Goal: Task Accomplishment & Management: Manage account settings

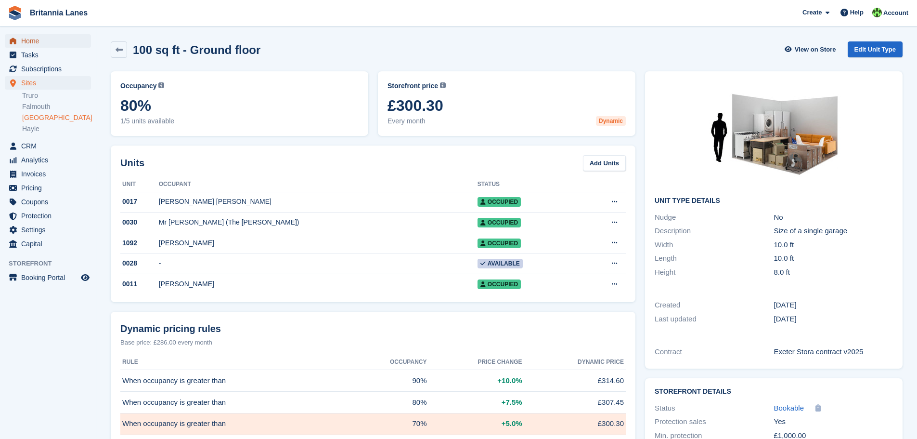
click at [47, 39] on span "Home" at bounding box center [50, 40] width 58 height 13
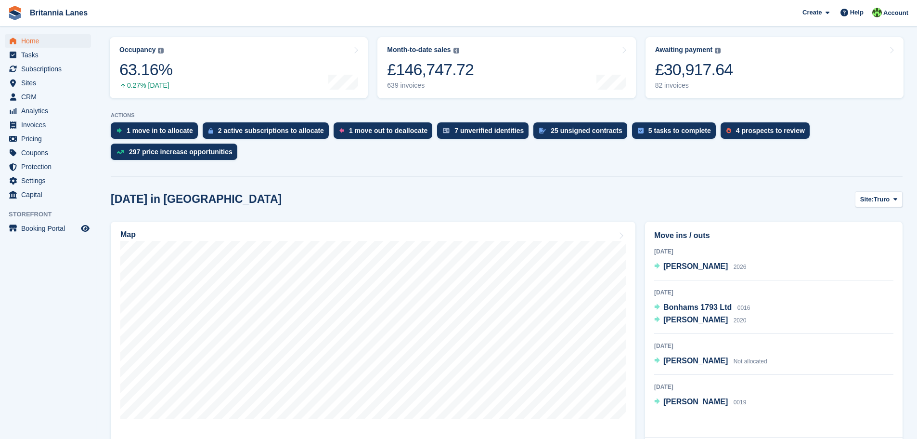
scroll to position [144, 0]
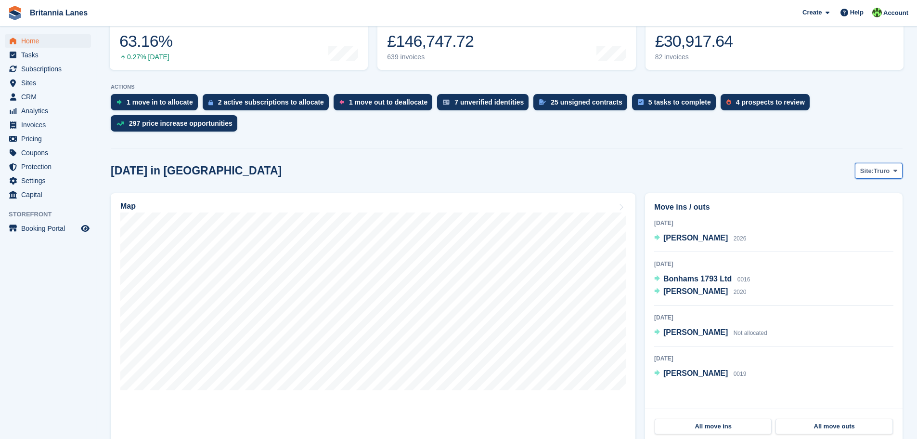
click at [884, 172] on span "Truro" at bounding box center [882, 171] width 16 height 10
click at [845, 231] on link "[GEOGRAPHIC_DATA]" at bounding box center [855, 228] width 87 height 17
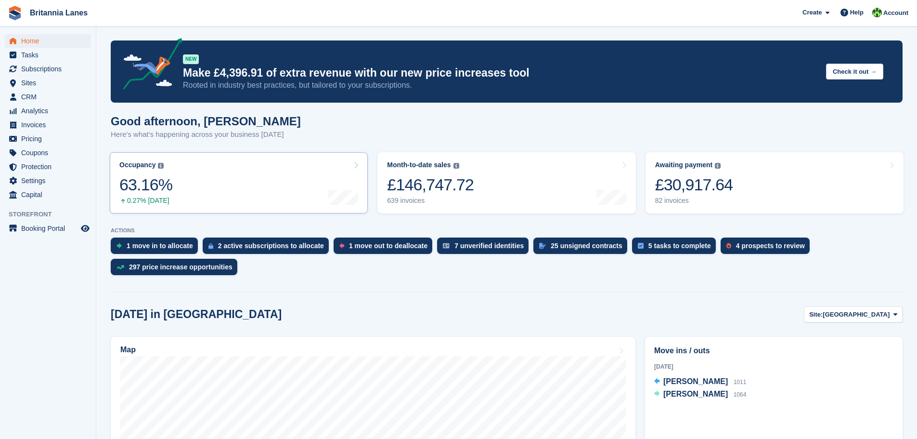
scroll to position [0, 0]
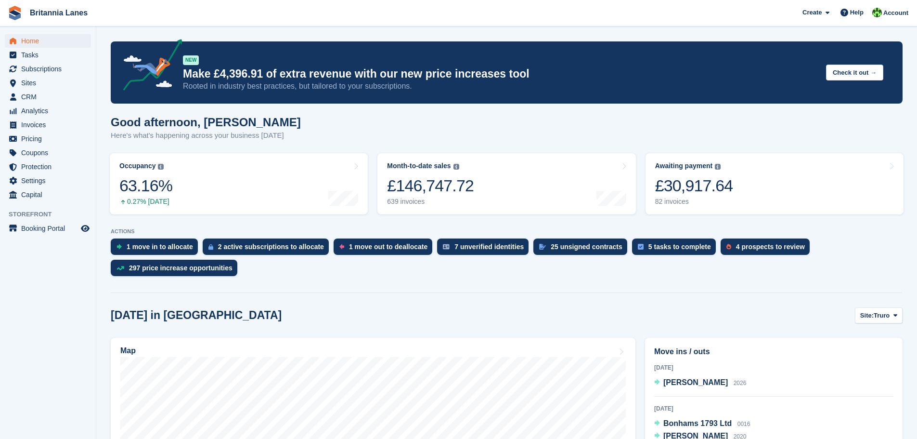
scroll to position [96, 0]
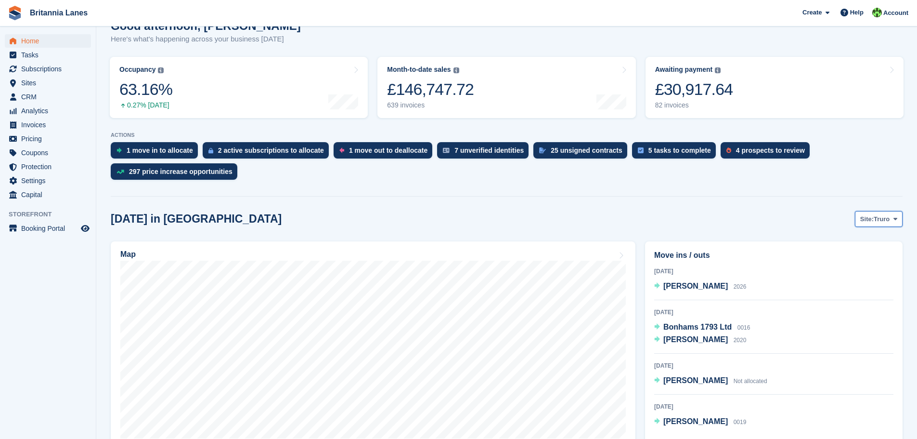
click at [886, 218] on span "Truro" at bounding box center [882, 219] width 16 height 10
click at [849, 276] on link "[GEOGRAPHIC_DATA]" at bounding box center [855, 276] width 87 height 17
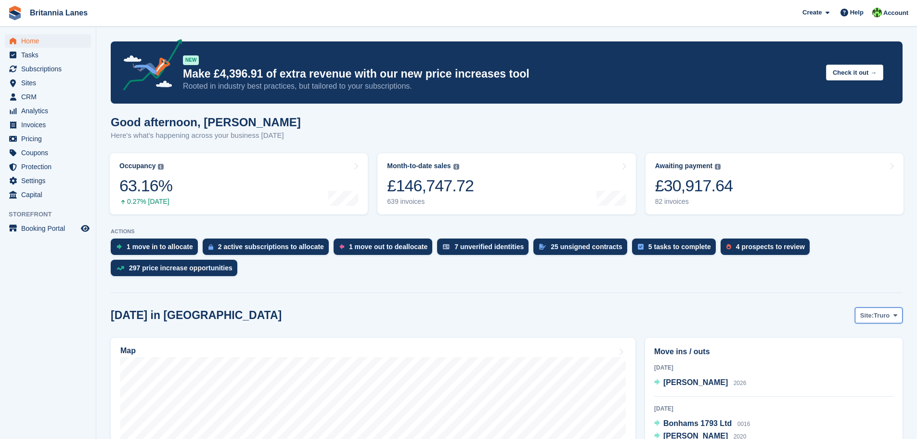
click at [884, 315] on span "Truro" at bounding box center [882, 316] width 16 height 10
click at [845, 376] on link "[GEOGRAPHIC_DATA]" at bounding box center [855, 372] width 87 height 17
click at [39, 66] on span "Subscriptions" at bounding box center [50, 68] width 58 height 13
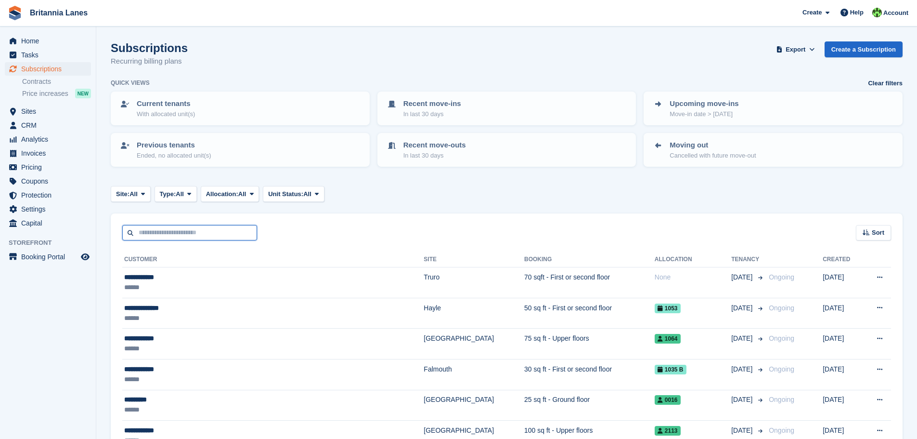
click at [151, 232] on input "text" at bounding box center [189, 233] width 135 height 16
type input "******"
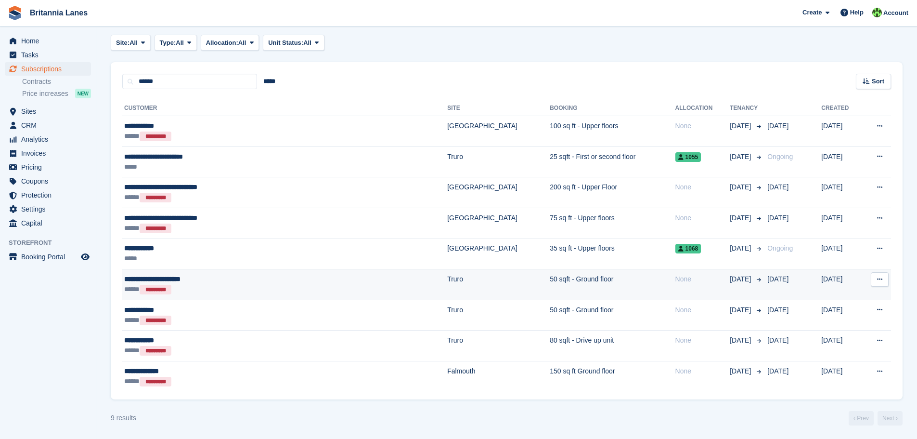
scroll to position [152, 0]
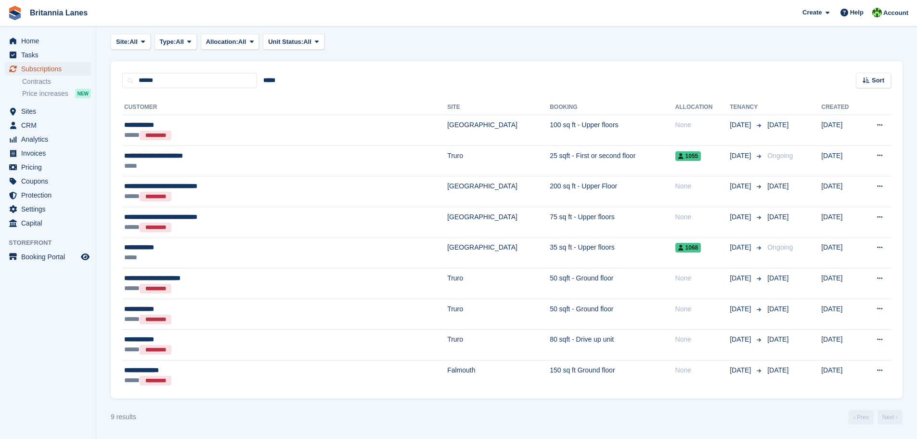
click at [50, 69] on span "Subscriptions" at bounding box center [50, 68] width 58 height 13
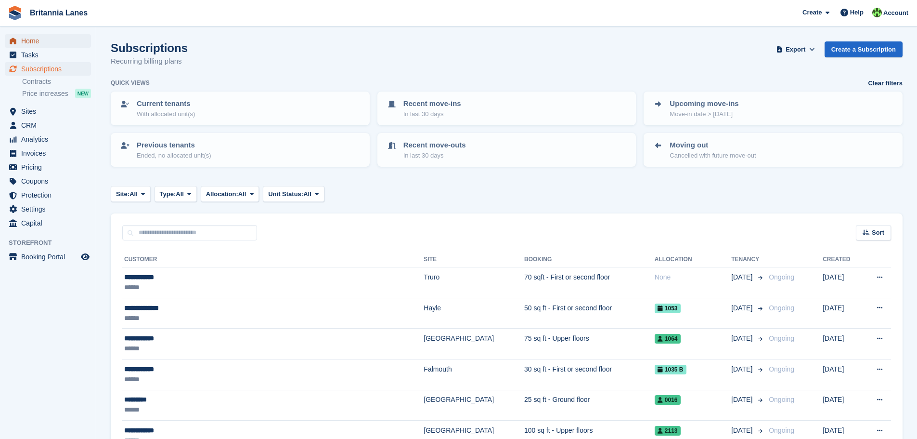
click at [28, 41] on span "Home" at bounding box center [50, 40] width 58 height 13
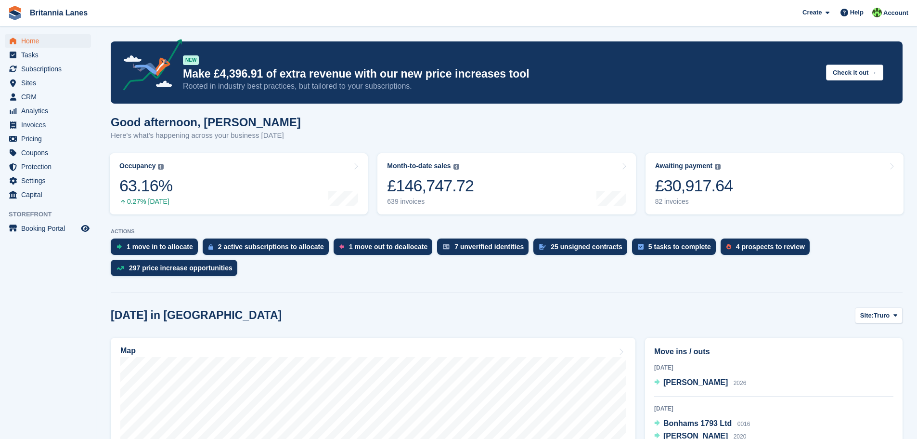
scroll to position [241, 0]
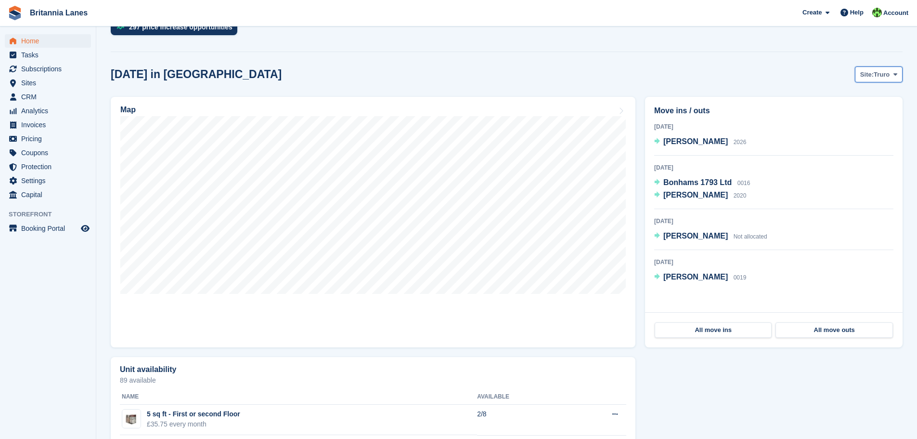
click at [886, 72] on span "Truro" at bounding box center [882, 75] width 16 height 10
click at [868, 132] on link "[GEOGRAPHIC_DATA]" at bounding box center [855, 131] width 87 height 17
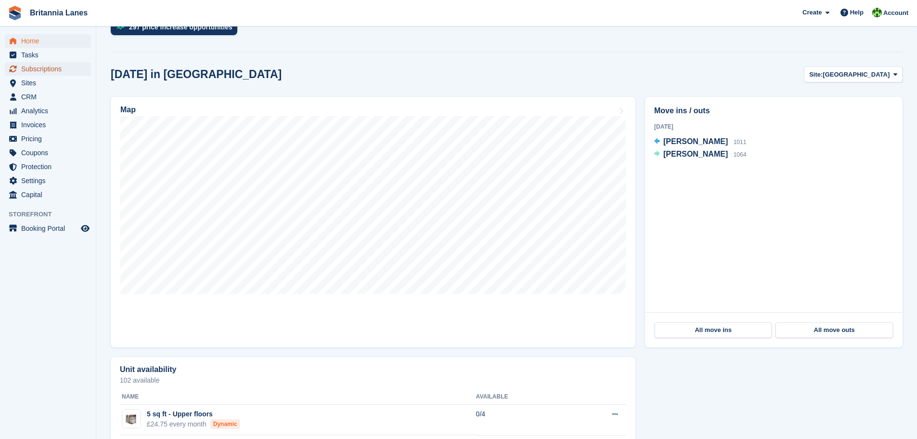
click at [46, 66] on span "Subscriptions" at bounding box center [50, 68] width 58 height 13
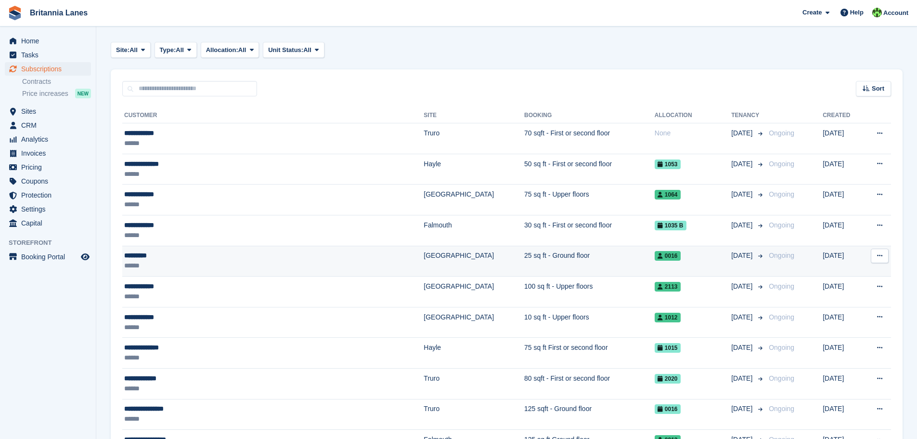
scroll to position [144, 0]
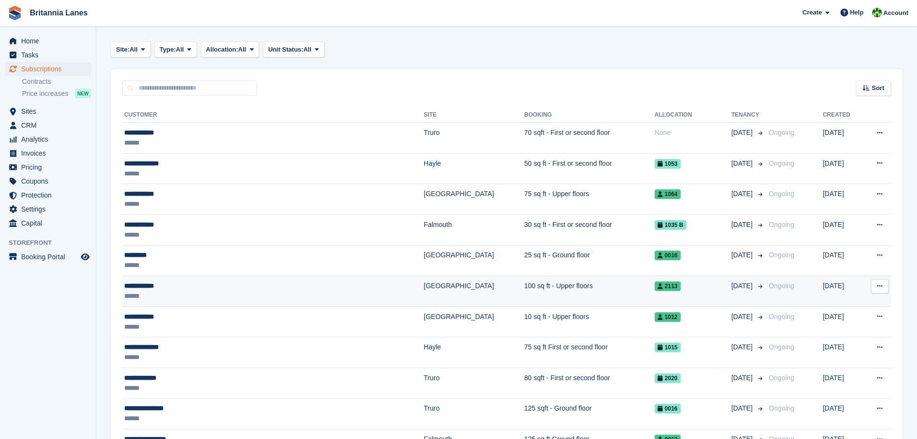
click at [218, 293] on div "******" at bounding box center [228, 296] width 208 height 10
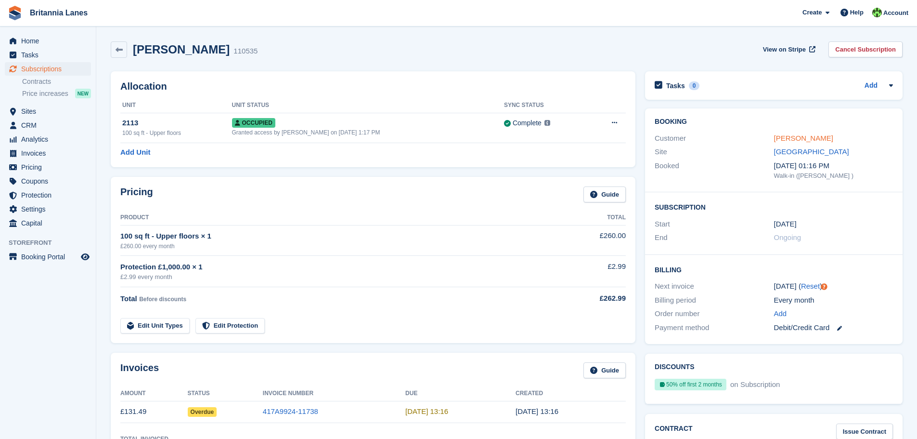
click at [801, 137] on link "[PERSON_NAME]" at bounding box center [803, 138] width 59 height 8
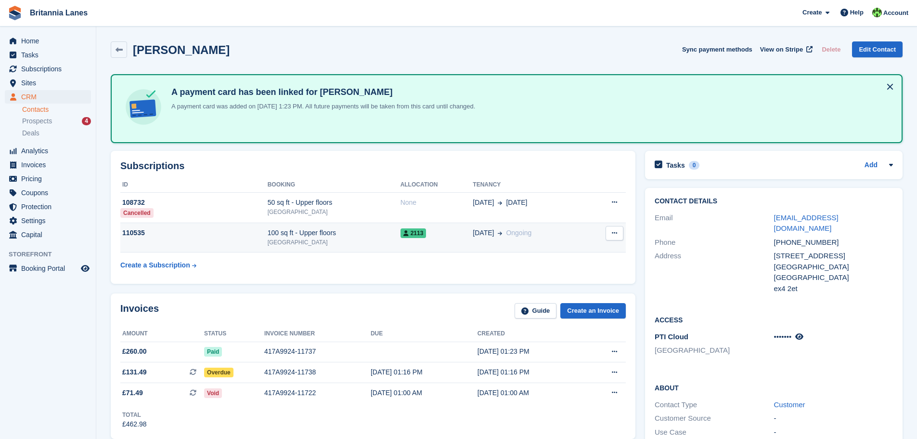
click at [355, 232] on div "100 sq ft - Upper floors" at bounding box center [334, 233] width 133 height 10
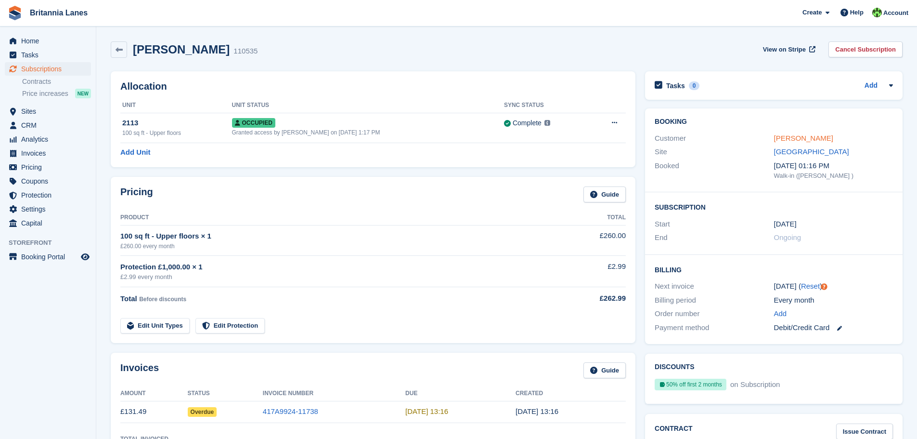
click at [801, 135] on link "[PERSON_NAME]" at bounding box center [803, 138] width 59 height 8
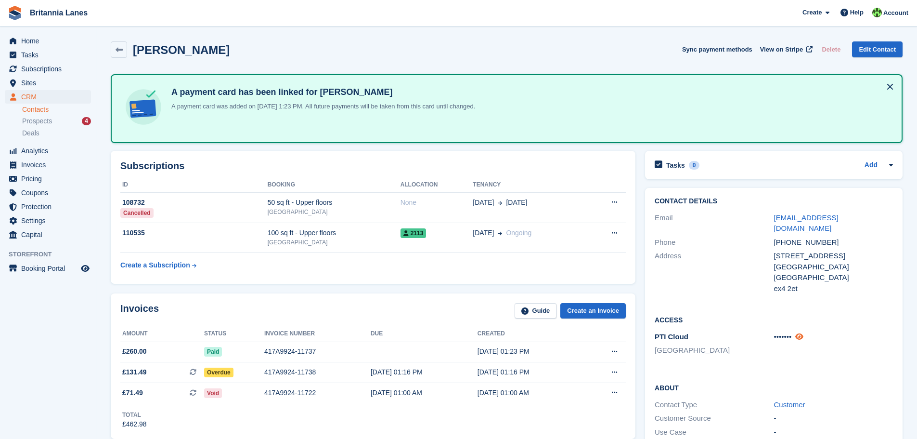
click at [803, 333] on icon at bounding box center [799, 336] width 8 height 7
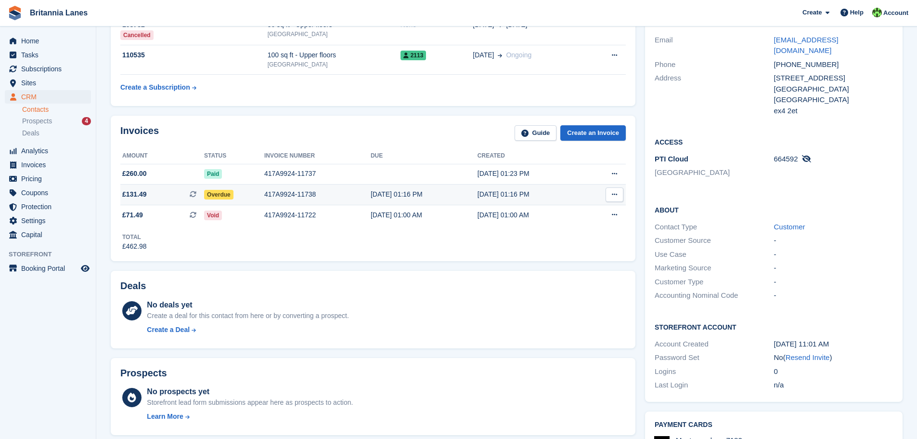
scroll to position [193, 0]
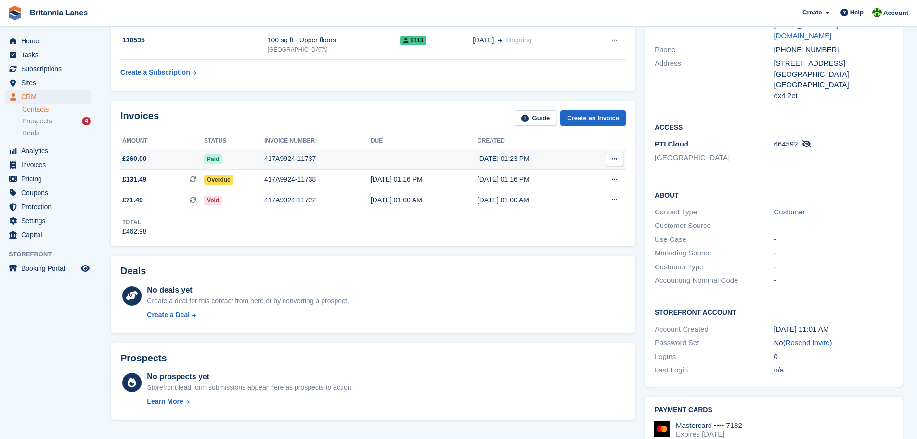
click at [280, 156] on div "417A9924-11737" at bounding box center [317, 159] width 106 height 10
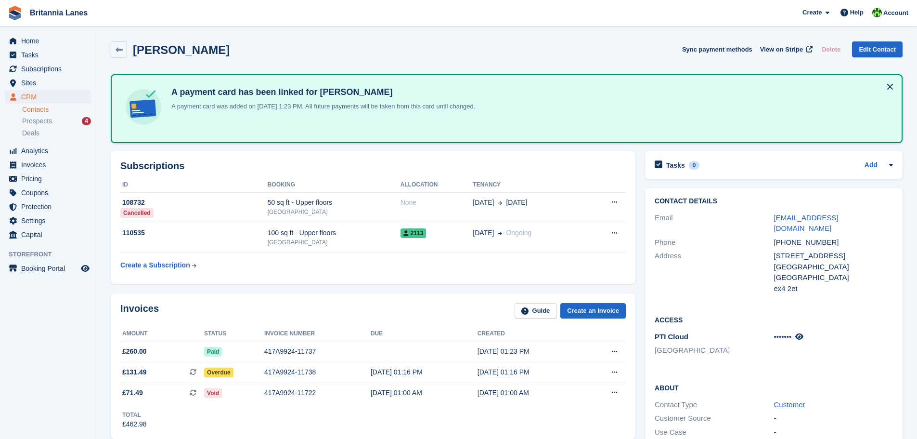
scroll to position [193, 0]
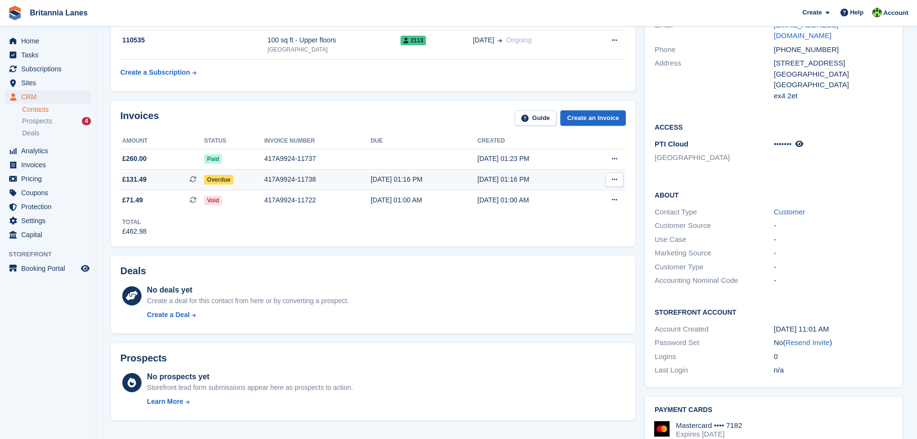
click at [271, 178] on div "417A9924-11738" at bounding box center [317, 179] width 106 height 10
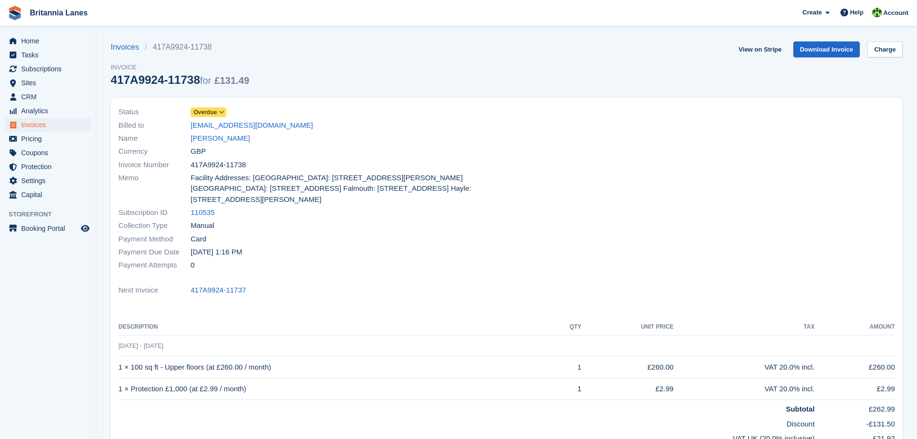
click at [205, 112] on span "Overdue" at bounding box center [206, 112] width 24 height 9
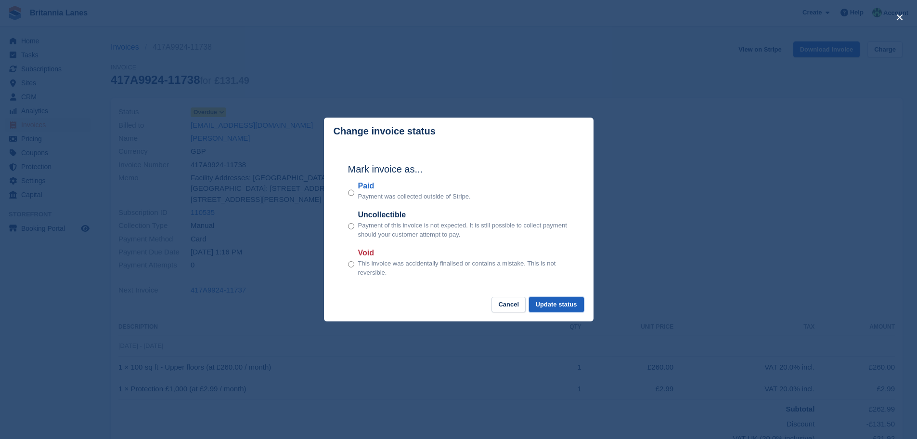
click at [542, 306] on button "Update status" at bounding box center [556, 305] width 55 height 16
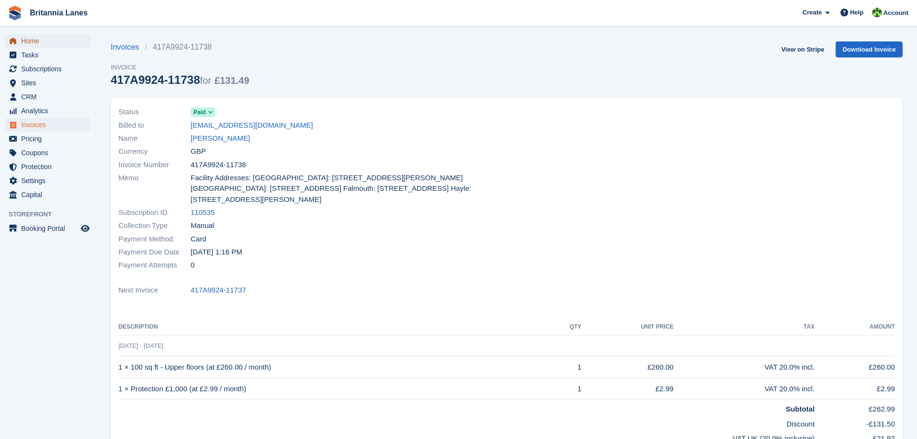
click at [30, 38] on span "Home" at bounding box center [50, 40] width 58 height 13
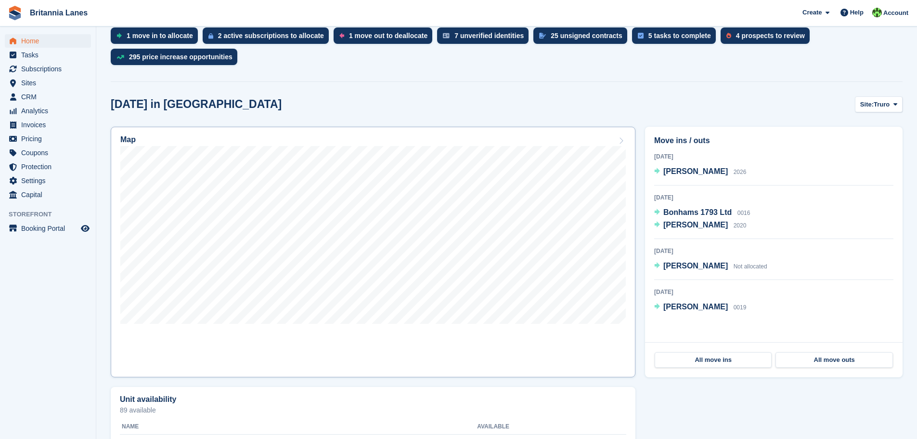
scroll to position [241, 0]
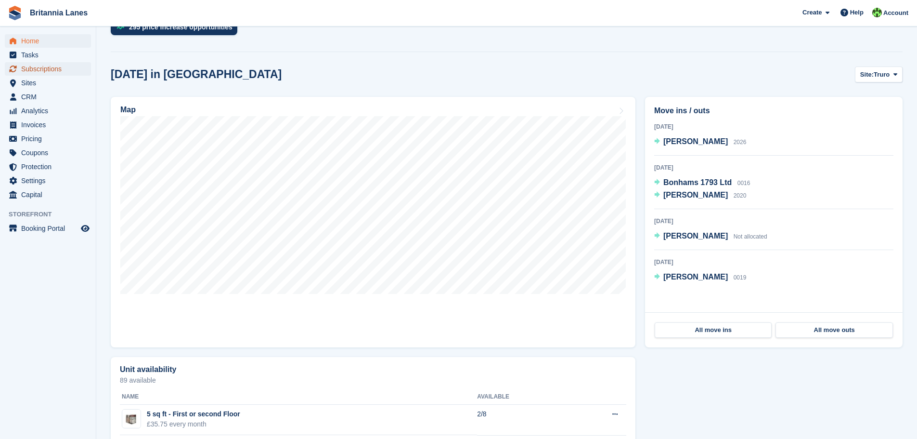
click at [59, 66] on span "Subscriptions" at bounding box center [50, 68] width 58 height 13
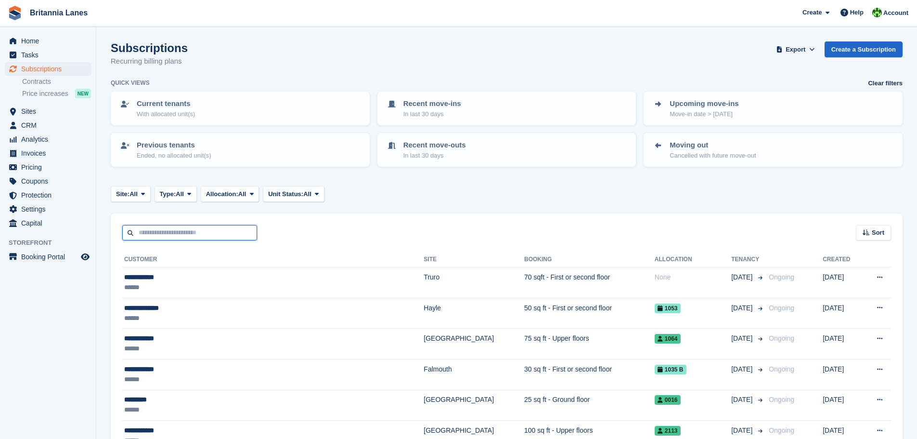
click at [167, 232] on input "text" at bounding box center [189, 233] width 135 height 16
type input "******"
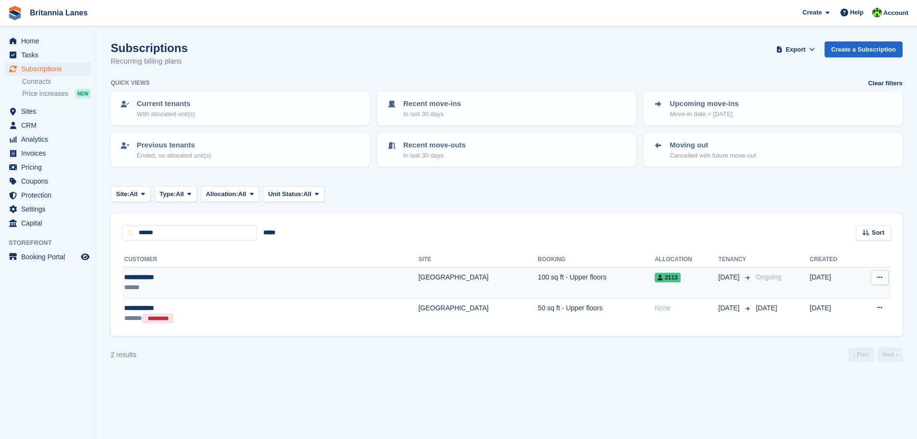
click at [160, 282] on div "******" at bounding box center [210, 287] width 172 height 10
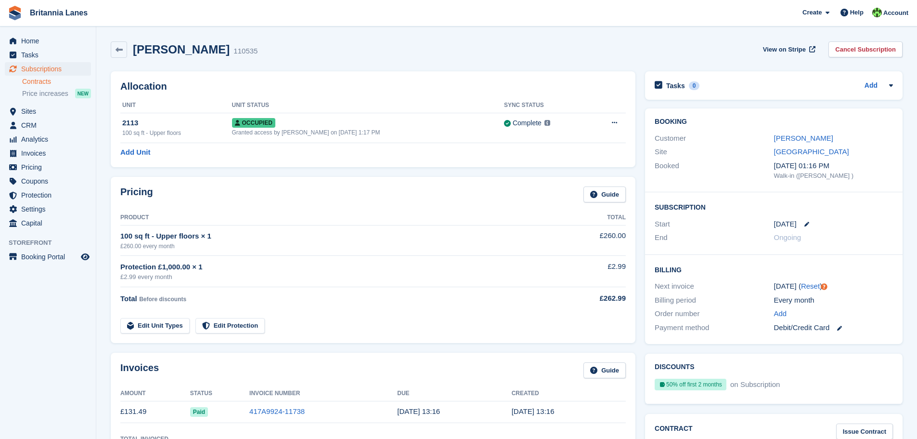
click at [42, 83] on link "Contracts" at bounding box center [56, 81] width 69 height 9
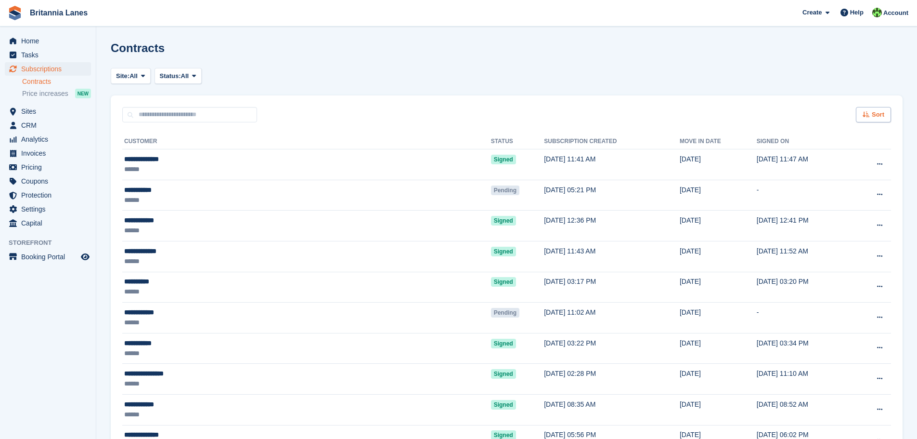
drag, startPoint x: 867, startPoint y: 114, endPoint x: 860, endPoint y: 111, distance: 7.3
click at [862, 113] on div "Sort" at bounding box center [873, 115] width 35 height 16
click at [783, 80] on div "Site: All Exeter Falmouth Hayle Truro All Status: All Pending Signed Voided Dec…" at bounding box center [507, 76] width 792 height 16
click at [29, 40] on span "Home" at bounding box center [50, 40] width 58 height 13
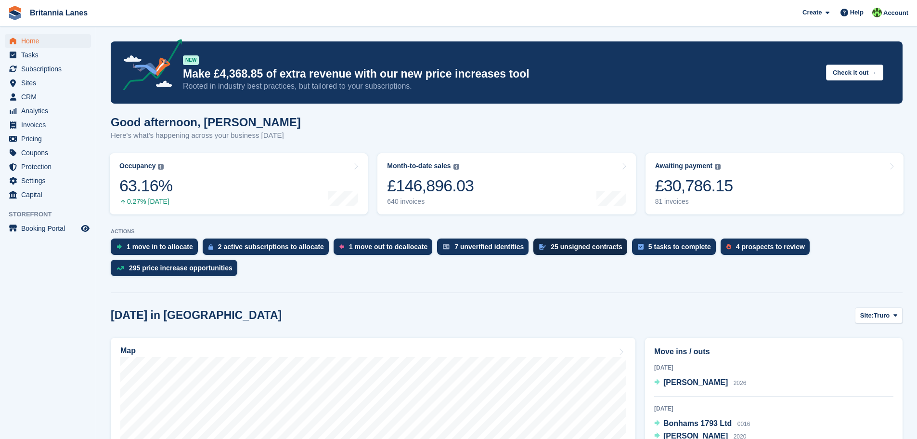
click at [567, 249] on div "25 unsigned contracts" at bounding box center [587, 247] width 72 height 8
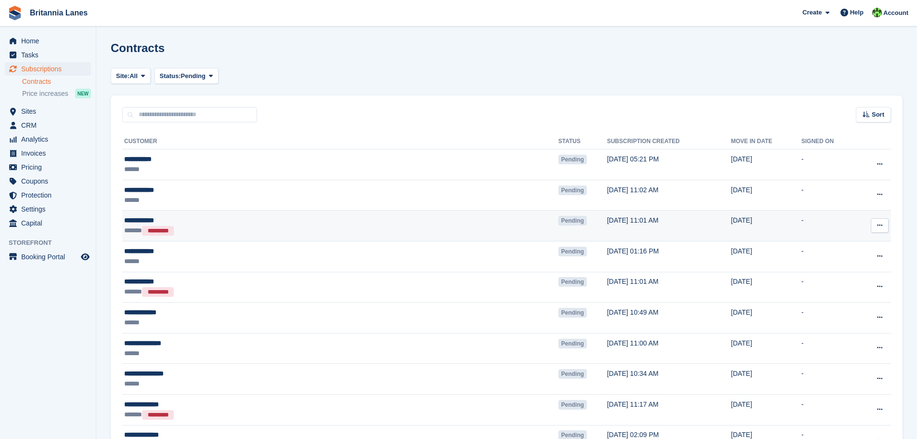
click at [326, 229] on div "****** *********" at bounding box center [251, 230] width 254 height 10
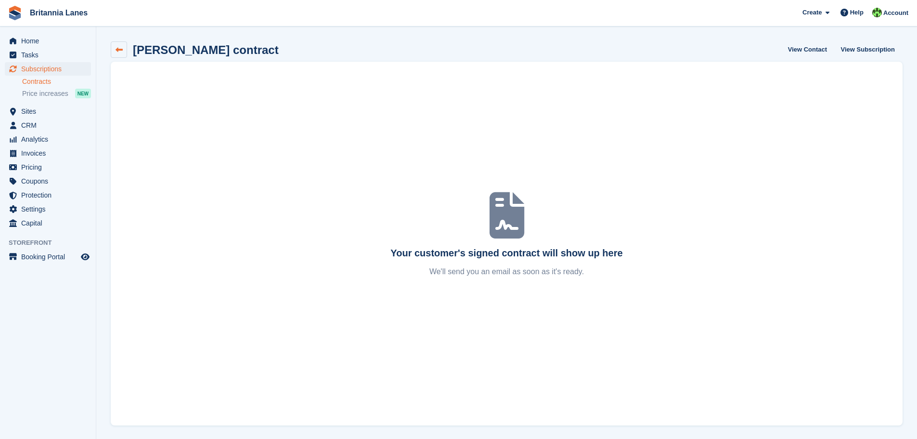
click at [118, 48] on icon at bounding box center [119, 49] width 7 height 7
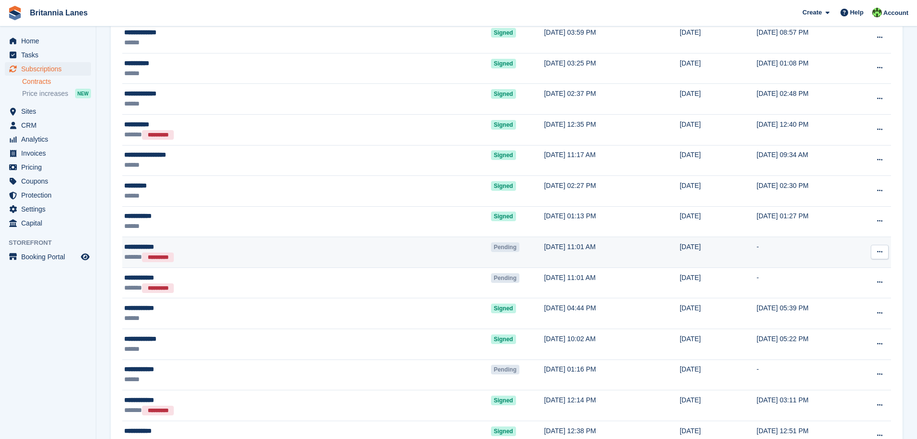
scroll to position [433, 0]
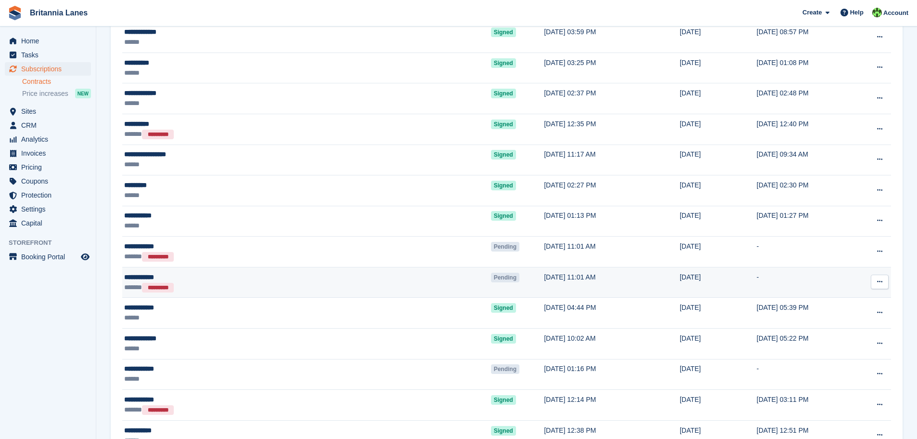
click at [881, 281] on icon at bounding box center [879, 281] width 5 height 6
click at [832, 325] on p "Void contract" at bounding box center [843, 325] width 84 height 13
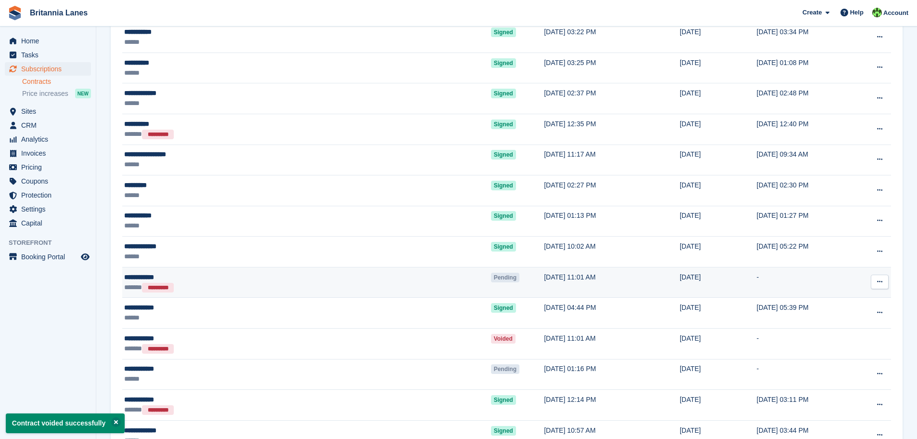
click at [879, 280] on icon at bounding box center [879, 281] width 5 height 6
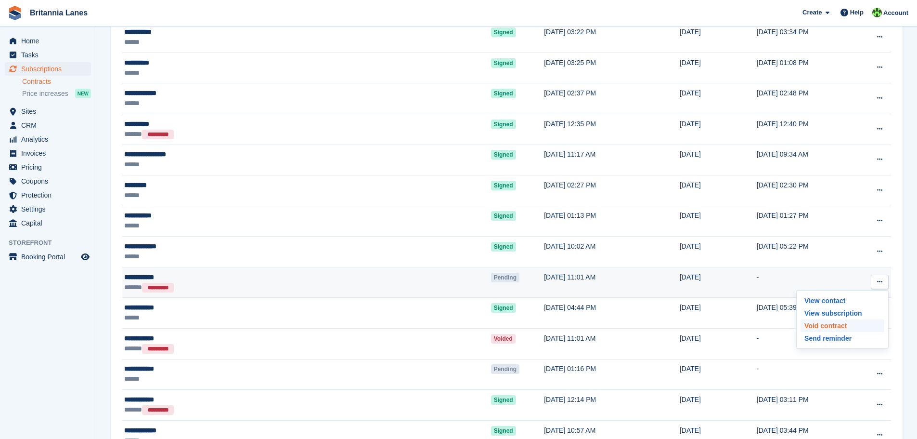
click at [832, 323] on p "Void contract" at bounding box center [843, 325] width 84 height 13
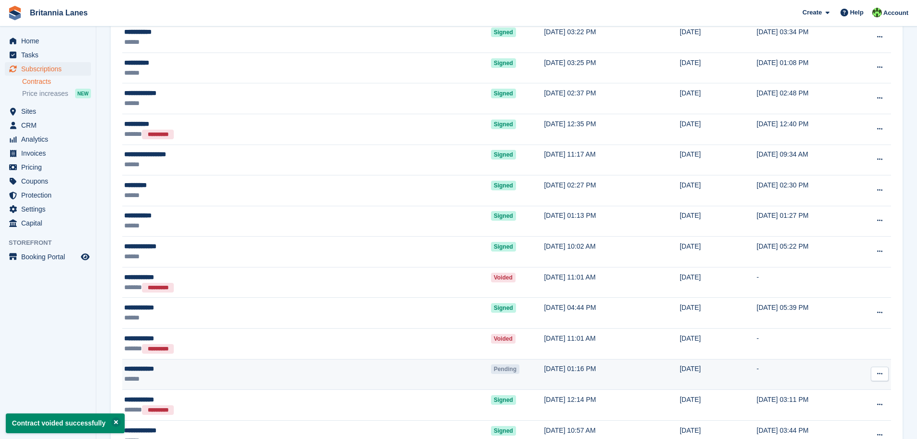
click at [275, 368] on div "**********" at bounding box center [222, 369] width 196 height 10
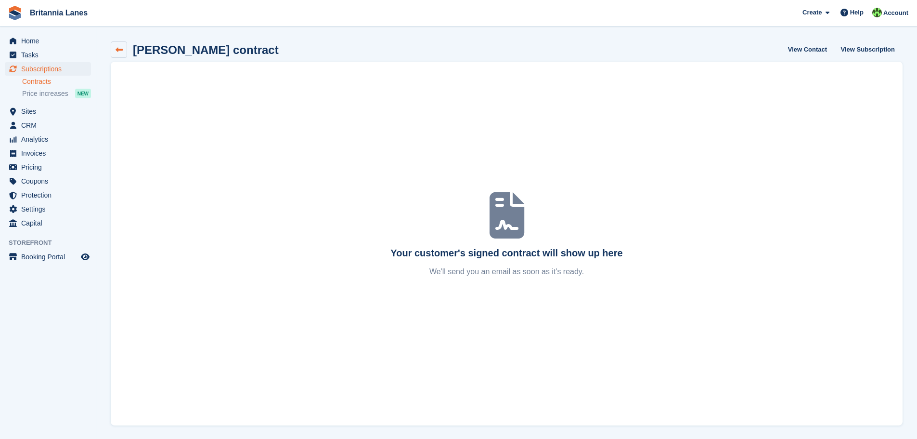
click at [122, 48] on icon at bounding box center [119, 49] width 7 height 7
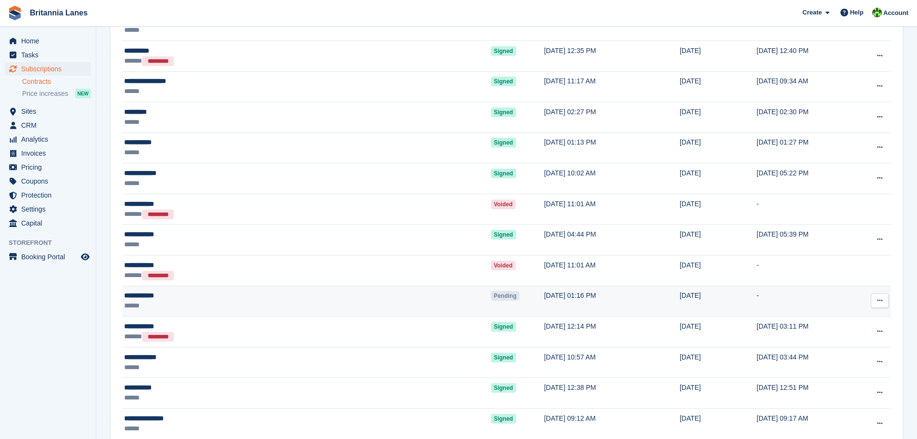
scroll to position [530, 0]
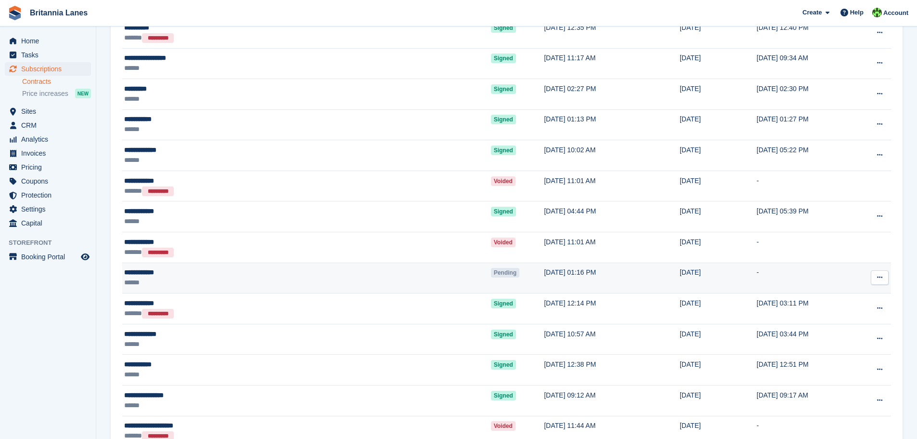
click at [491, 272] on td "Pending" at bounding box center [517, 277] width 53 height 31
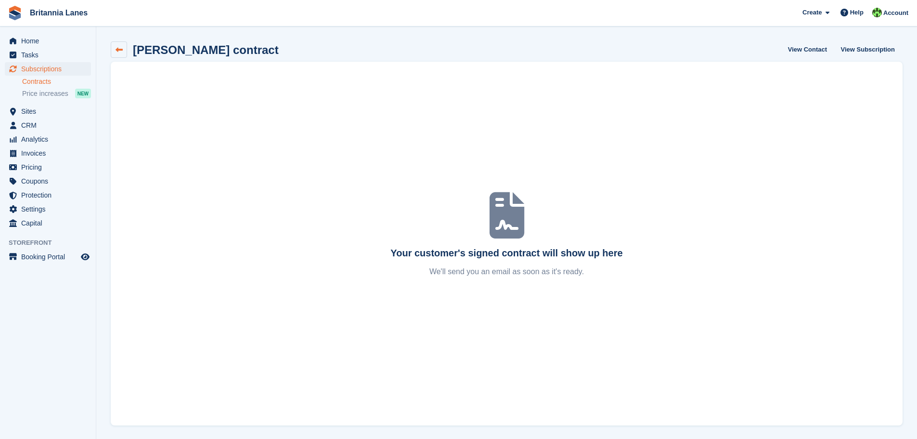
click at [120, 47] on icon at bounding box center [119, 49] width 7 height 7
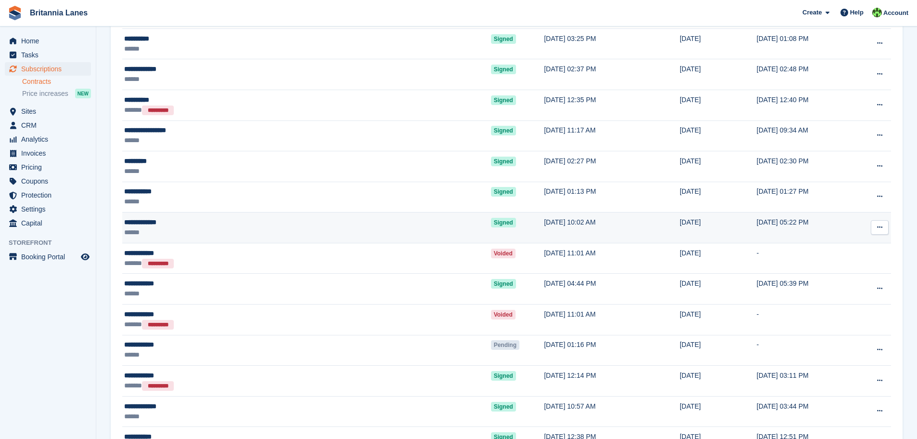
scroll to position [481, 0]
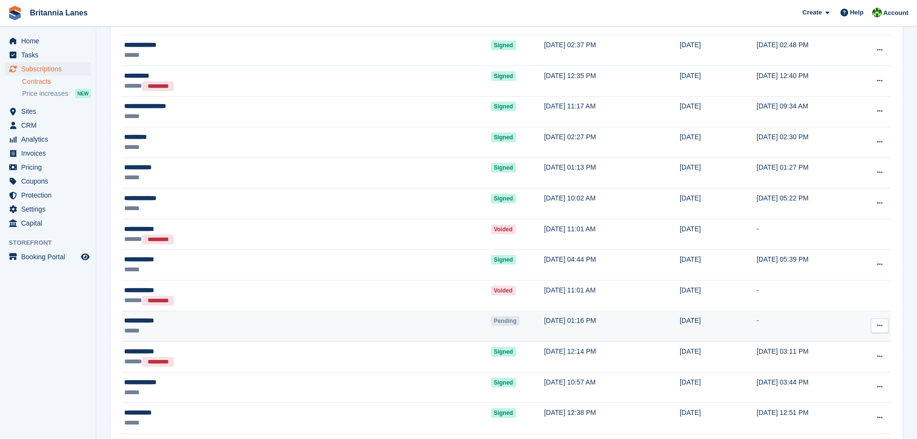
click at [883, 325] on button at bounding box center [880, 325] width 18 height 14
click at [829, 372] on p "Void contract" at bounding box center [843, 369] width 84 height 13
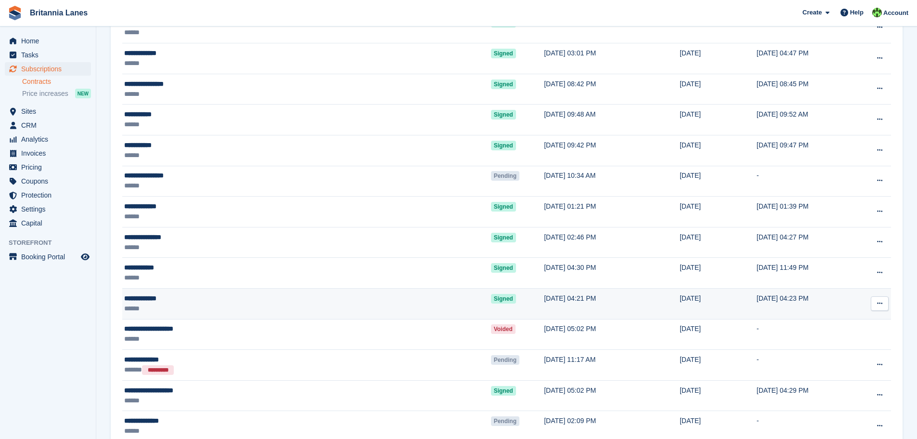
scroll to position [1107, 0]
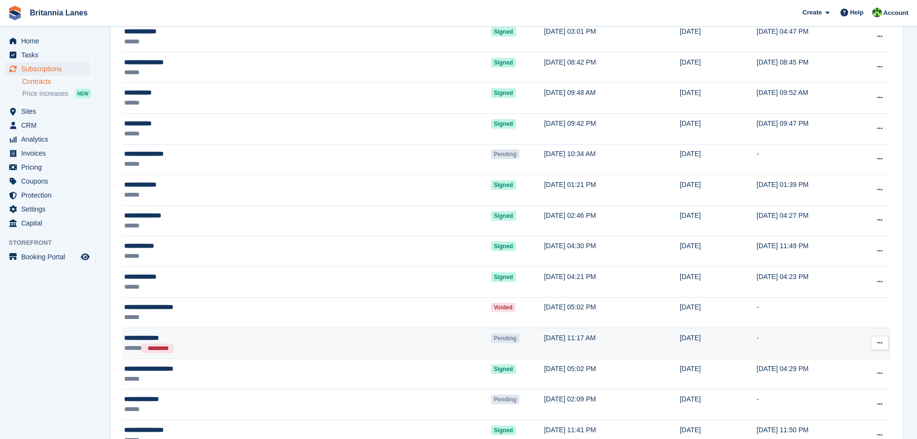
click at [882, 343] on icon at bounding box center [879, 342] width 5 height 6
click at [833, 387] on p "Void contract" at bounding box center [843, 386] width 84 height 13
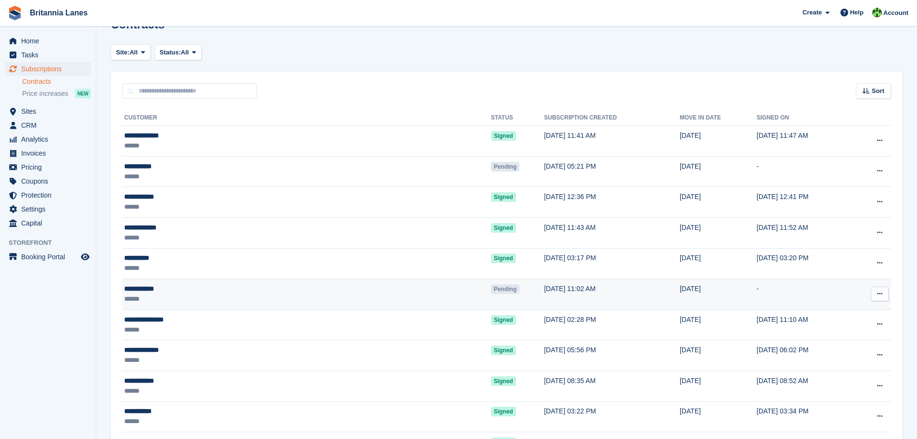
scroll to position [0, 0]
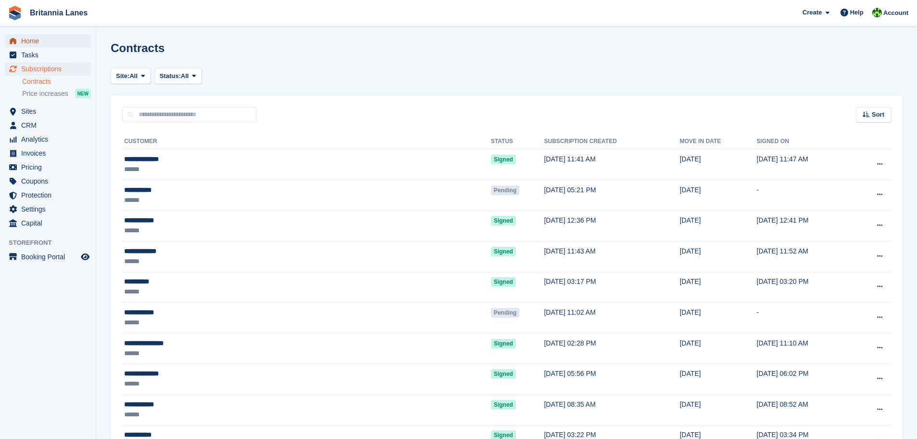
click at [48, 38] on span "Home" at bounding box center [50, 40] width 58 height 13
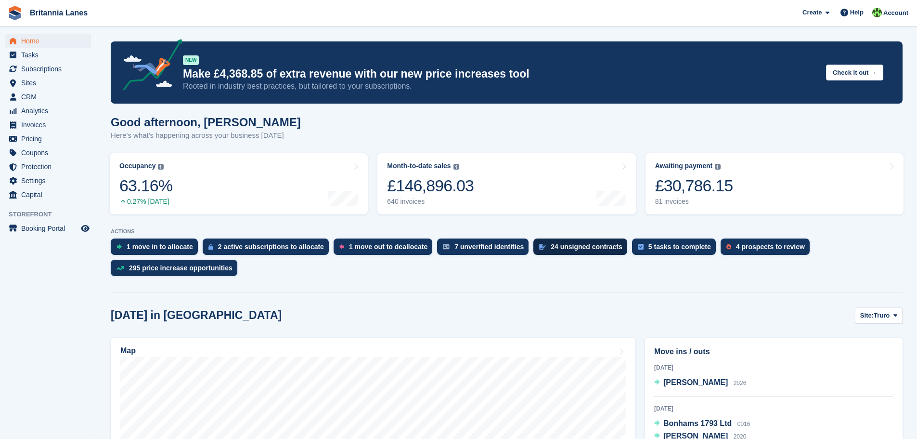
click at [571, 246] on div "24 unsigned contracts" at bounding box center [587, 247] width 72 height 8
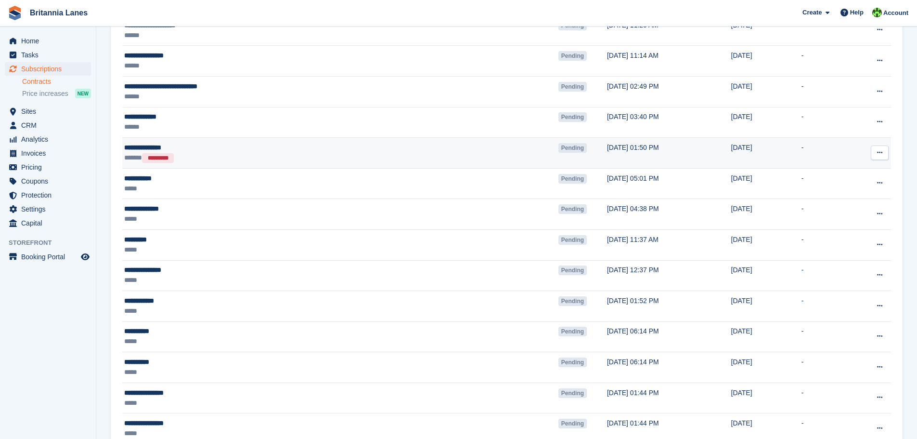
scroll to position [241, 0]
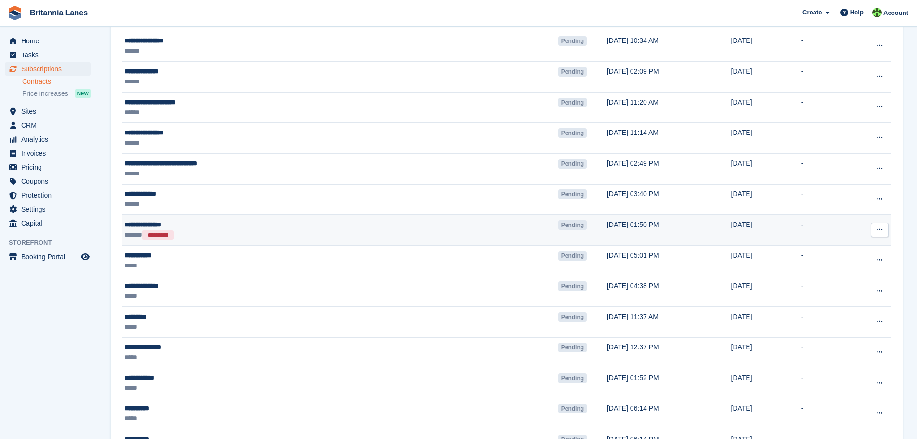
click at [279, 226] on div "**********" at bounding box center [251, 225] width 254 height 10
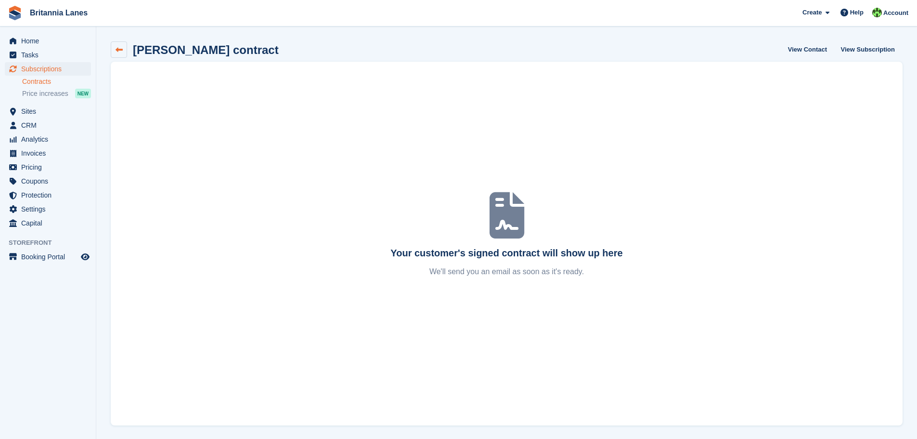
click at [121, 51] on icon at bounding box center [119, 49] width 7 height 7
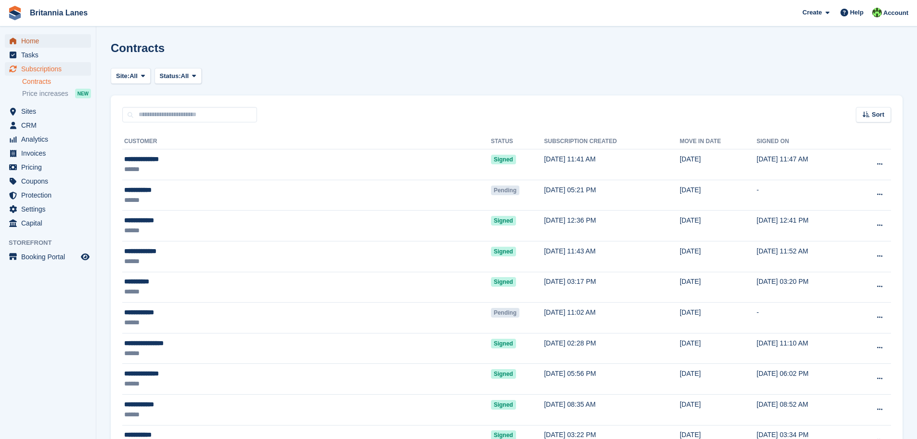
click at [29, 38] on span "Home" at bounding box center [50, 40] width 58 height 13
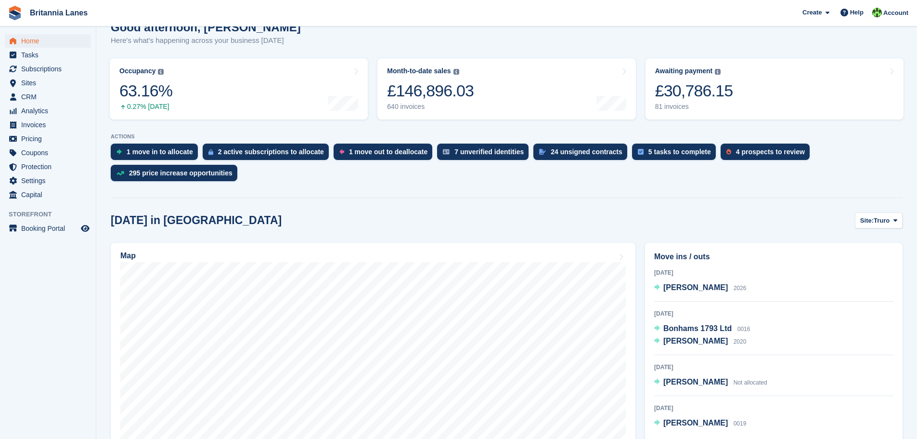
scroll to position [96, 0]
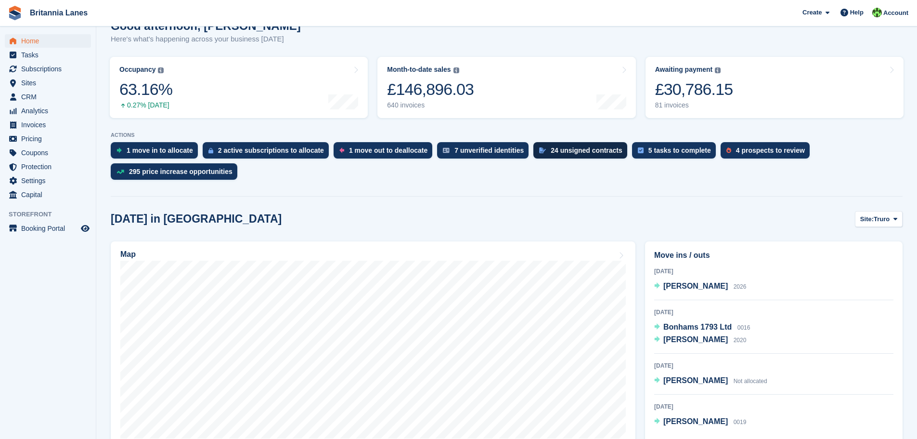
click at [557, 151] on div "24 unsigned contracts" at bounding box center [587, 150] width 72 height 8
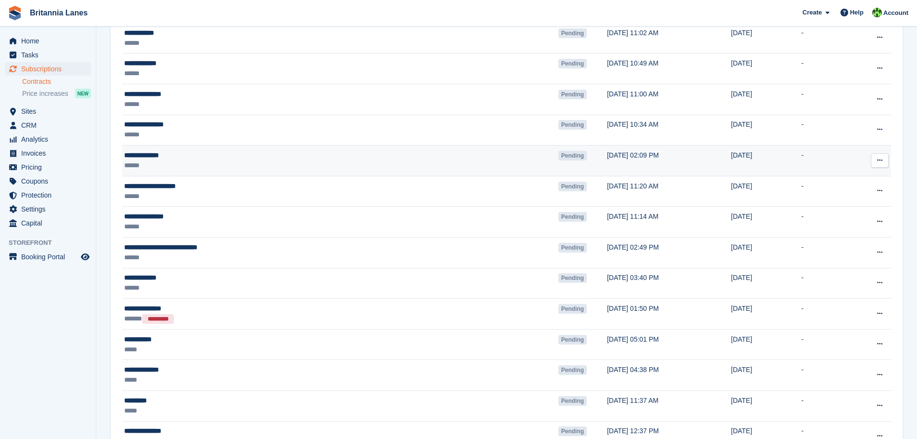
scroll to position [140, 0]
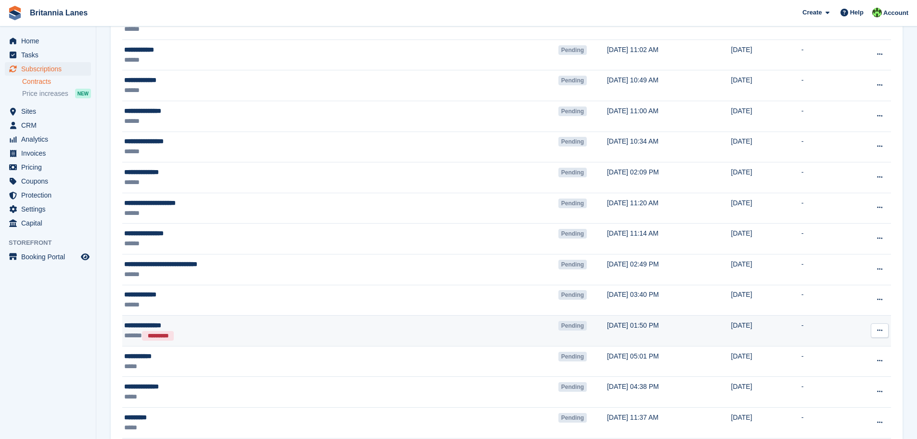
click at [877, 330] on icon at bounding box center [879, 330] width 5 height 6
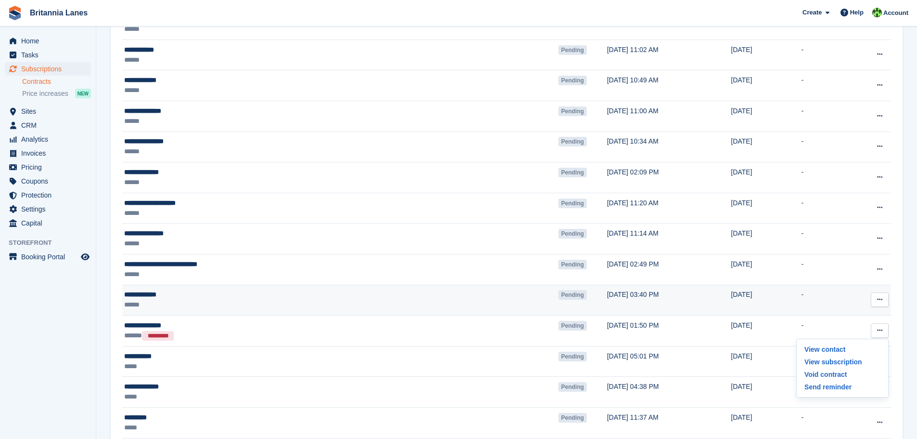
scroll to position [188, 0]
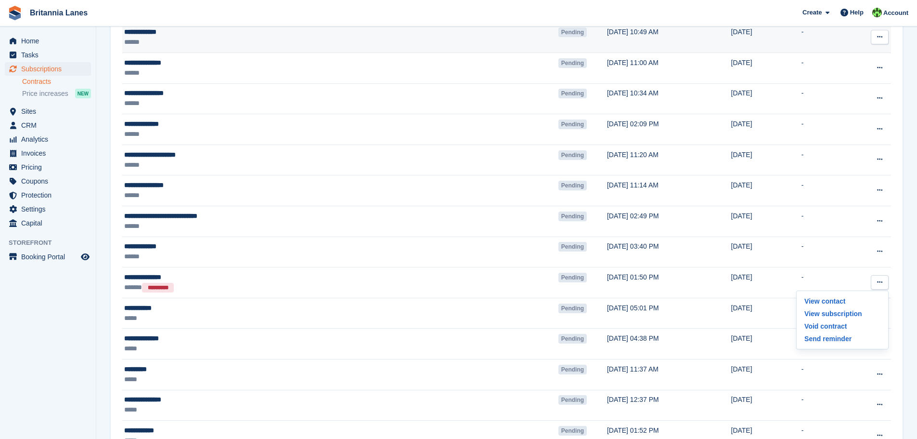
click at [882, 36] on icon at bounding box center [879, 37] width 5 height 6
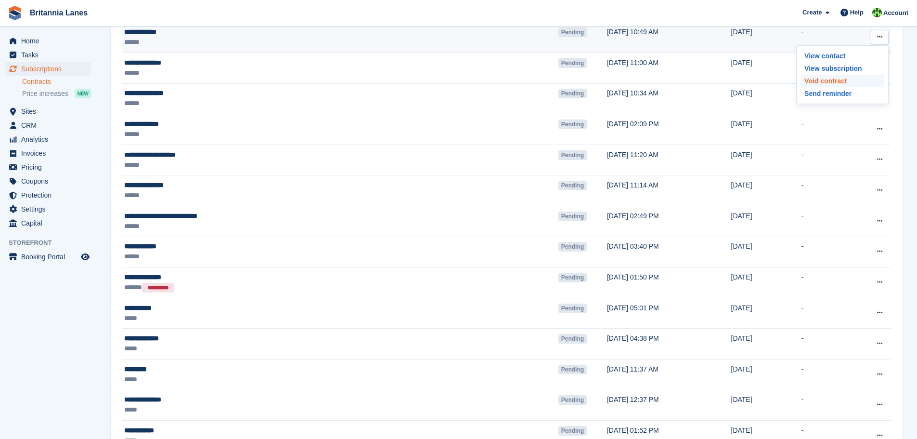
click at [839, 81] on p "Void contract" at bounding box center [843, 81] width 84 height 13
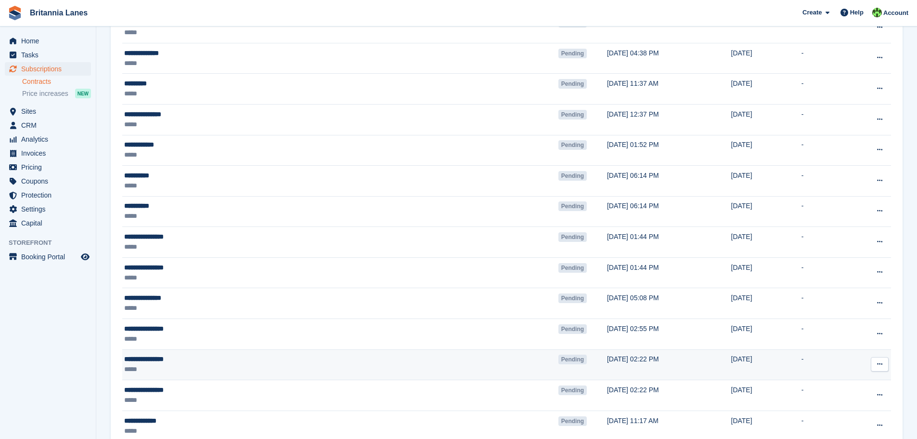
scroll to position [446, 0]
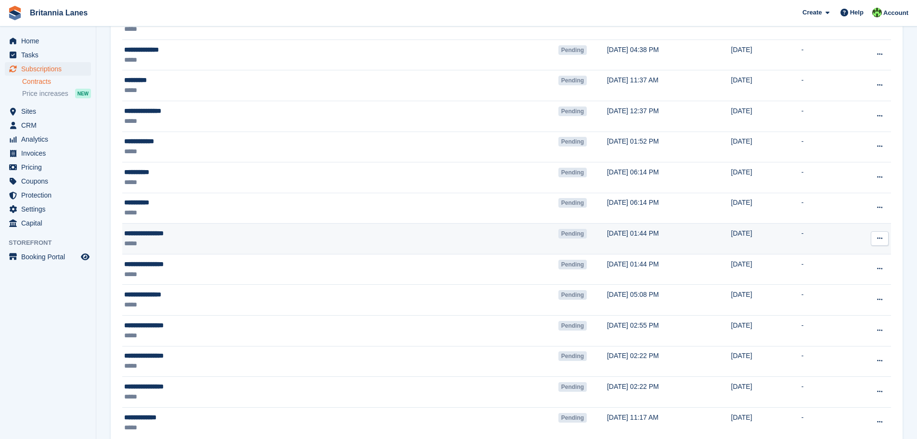
click at [283, 243] on div "*****" at bounding box center [251, 243] width 254 height 10
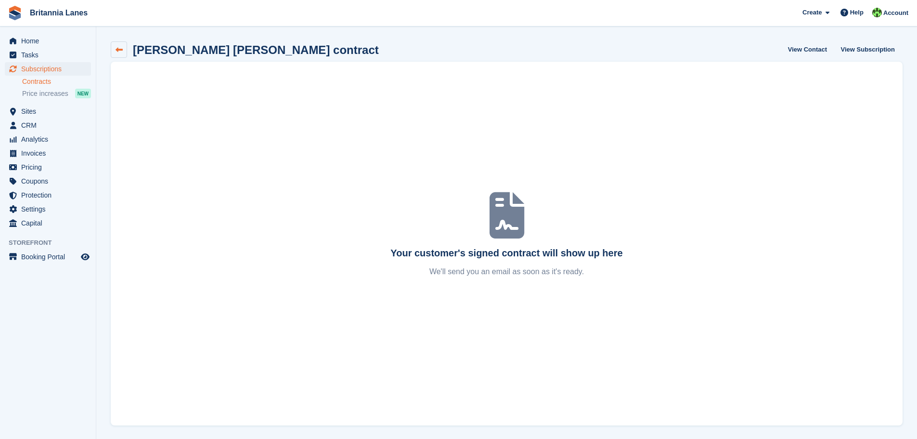
click at [116, 48] on icon at bounding box center [119, 49] width 7 height 7
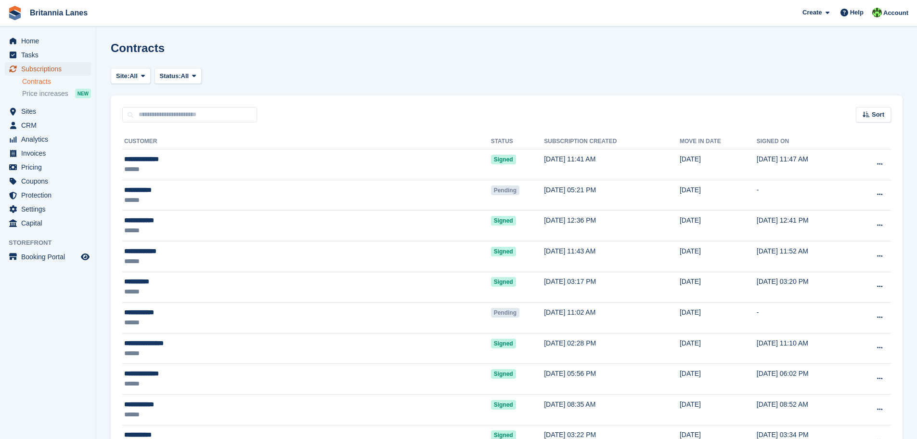
click at [32, 69] on span "Subscriptions" at bounding box center [50, 68] width 58 height 13
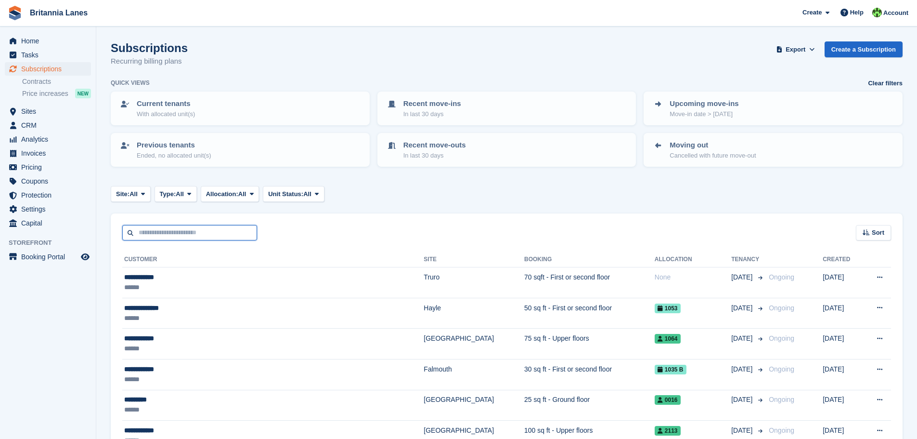
click at [176, 232] on input "text" at bounding box center [189, 233] width 135 height 16
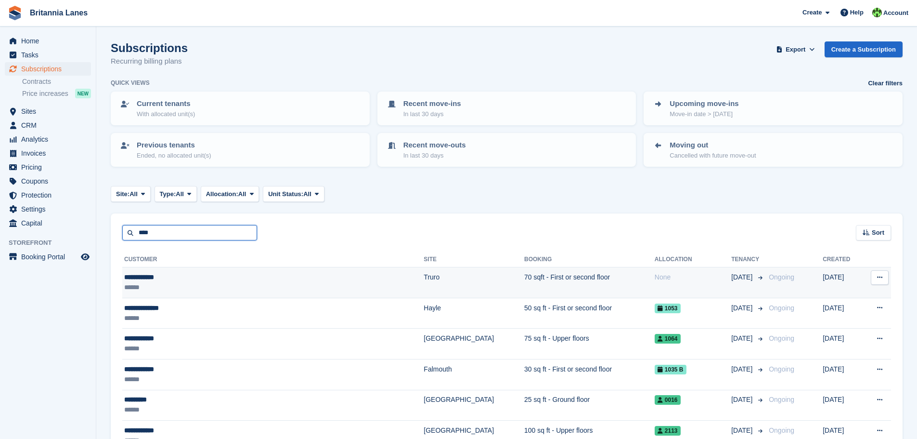
type input "****"
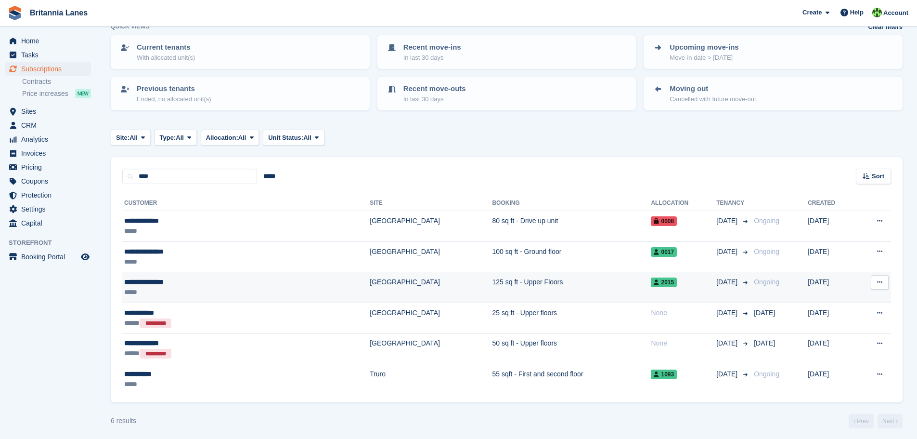
scroll to position [60, 0]
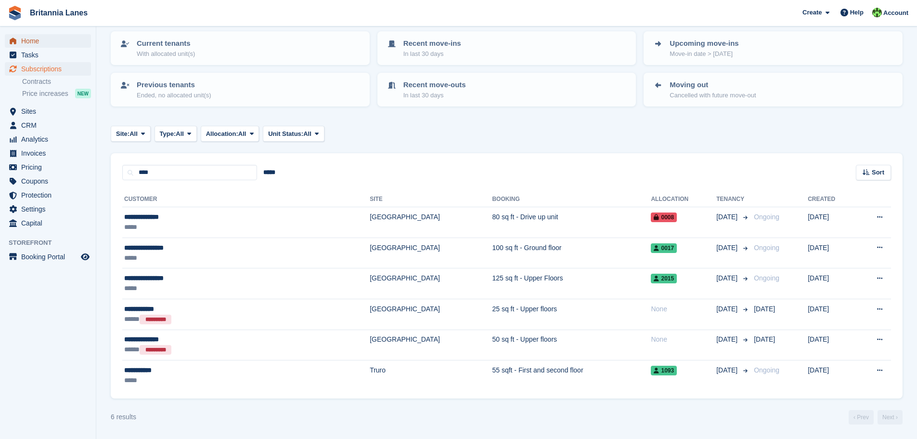
click at [37, 40] on span "Home" at bounding box center [50, 40] width 58 height 13
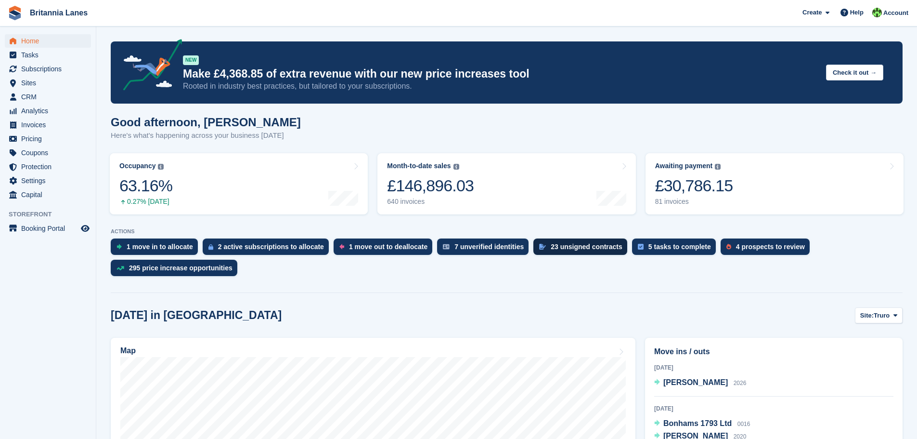
click at [558, 247] on div "23 unsigned contracts" at bounding box center [587, 247] width 72 height 8
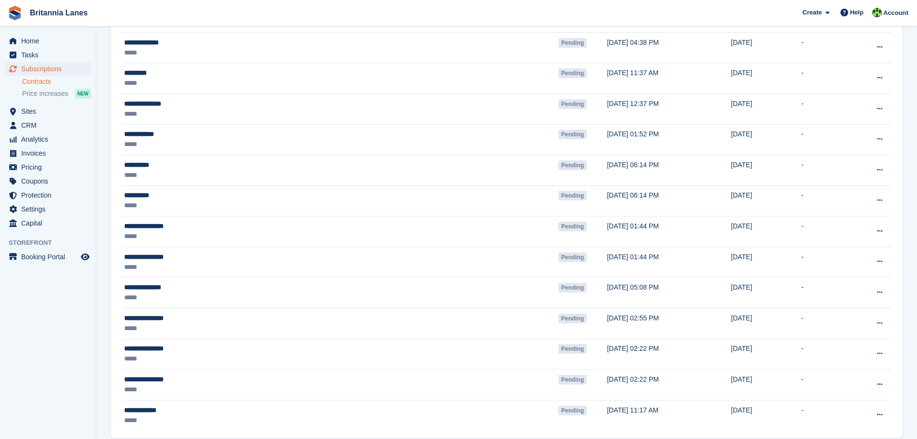
scroll to position [481, 0]
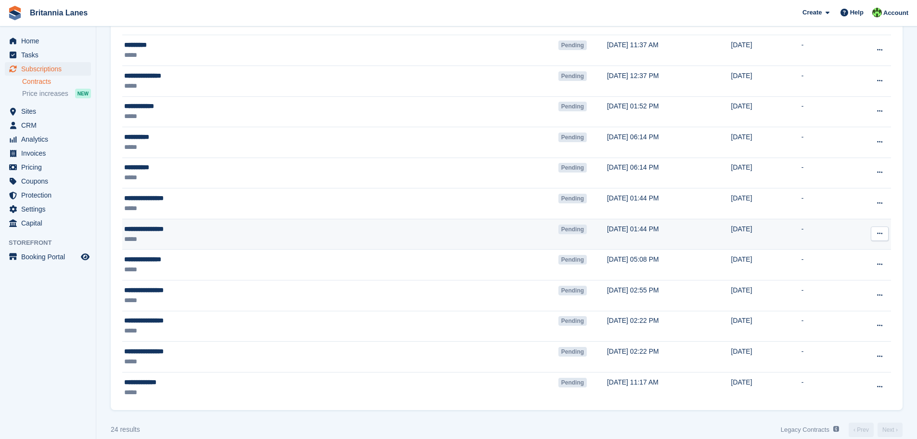
click at [880, 231] on icon at bounding box center [879, 233] width 5 height 6
click at [837, 277] on p "Void contract" at bounding box center [843, 277] width 84 height 13
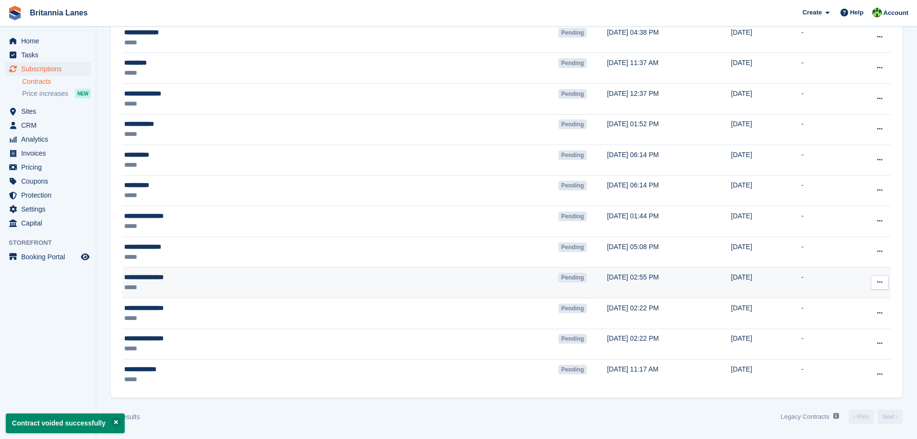
scroll to position [464, 0]
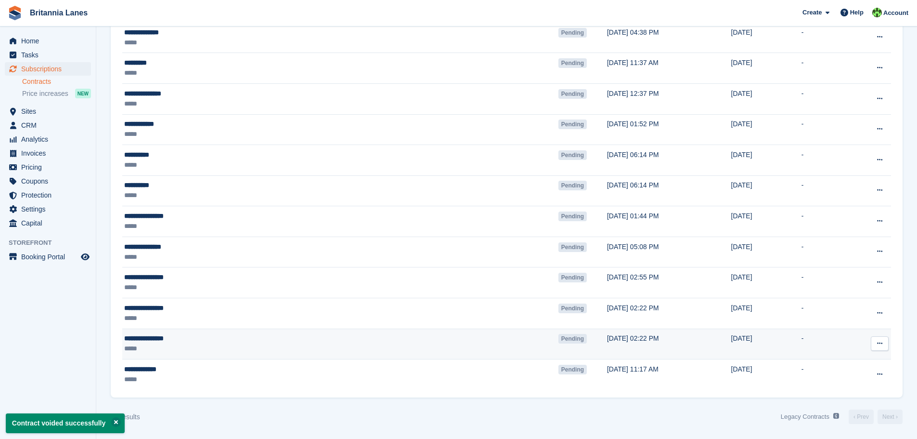
click at [231, 343] on div "*****" at bounding box center [251, 348] width 254 height 10
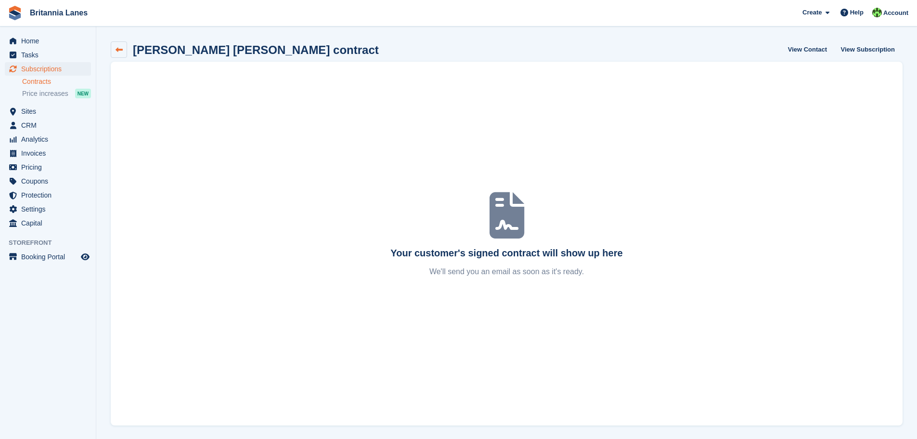
click at [119, 52] on icon at bounding box center [119, 49] width 7 height 7
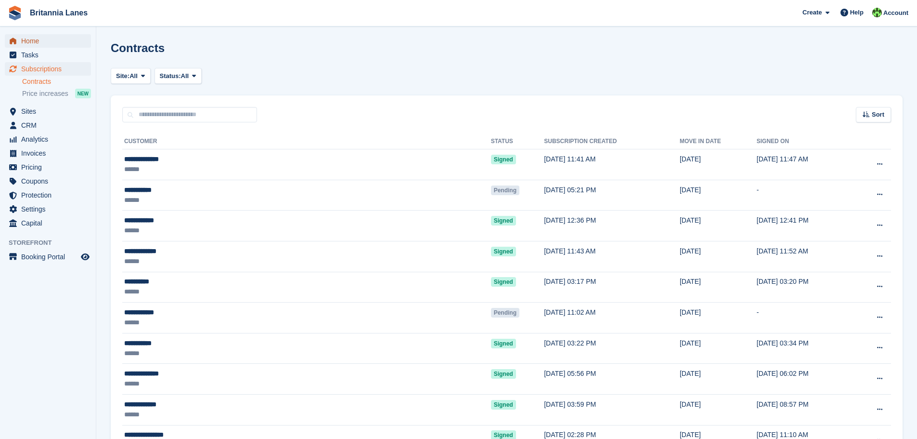
click at [29, 39] on span "Home" at bounding box center [50, 40] width 58 height 13
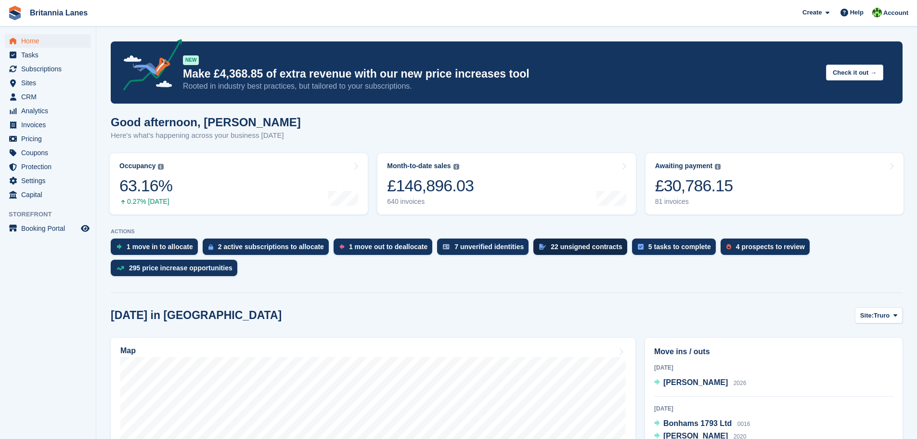
click at [561, 248] on div "22 unsigned contracts" at bounding box center [587, 247] width 72 height 8
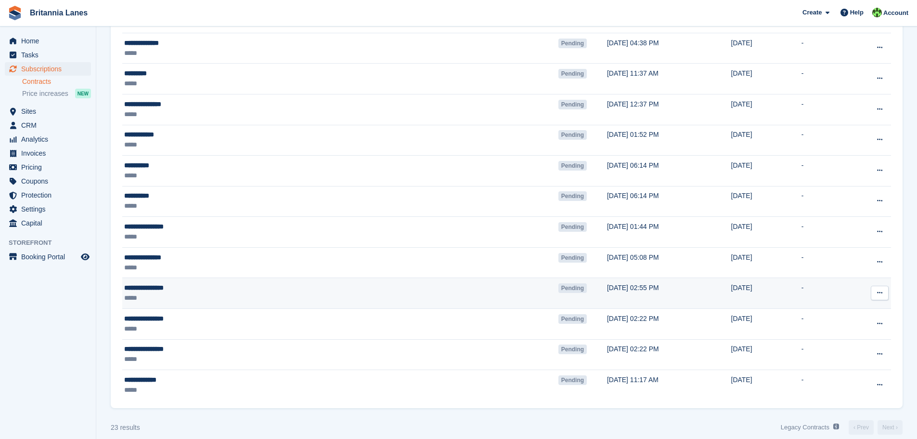
scroll to position [464, 0]
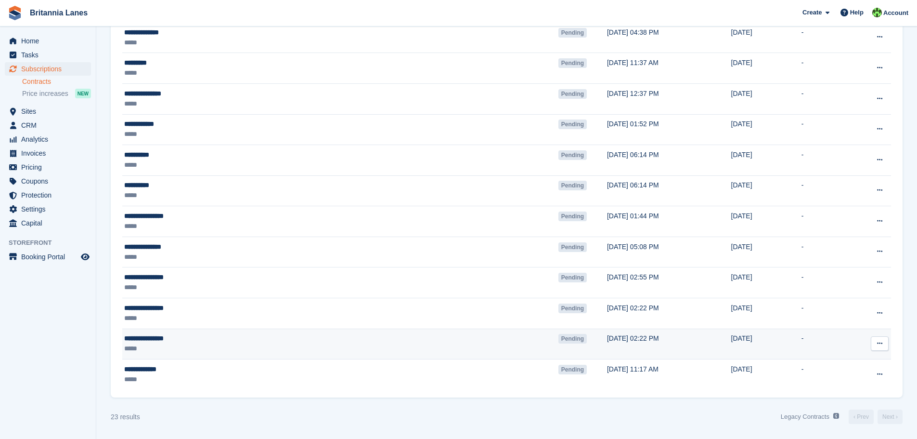
click at [883, 341] on button at bounding box center [880, 343] width 18 height 14
click at [842, 386] on p "Void contract" at bounding box center [843, 387] width 84 height 13
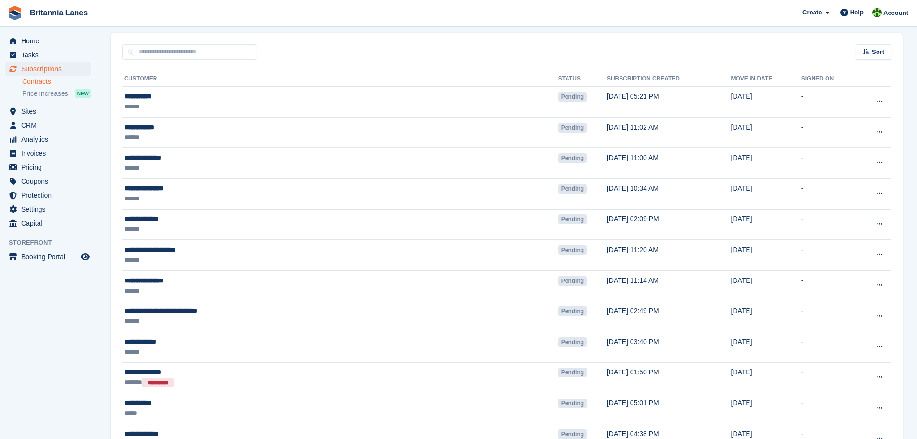
scroll to position [48, 0]
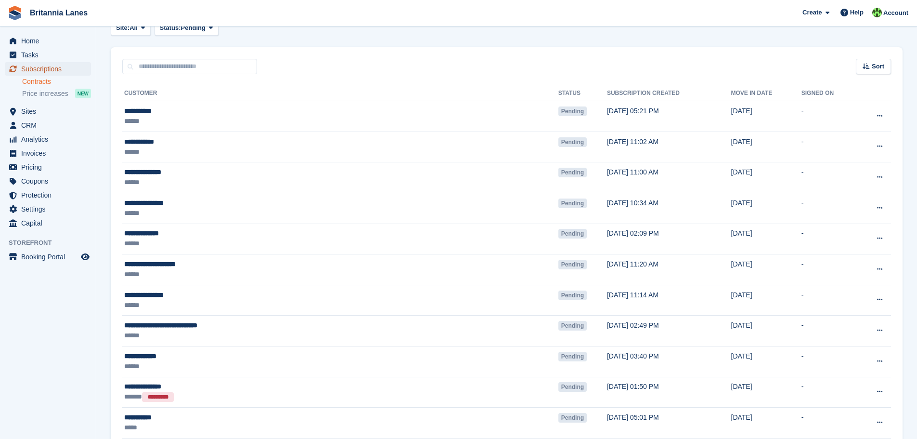
click at [42, 68] on span "Subscriptions" at bounding box center [50, 68] width 58 height 13
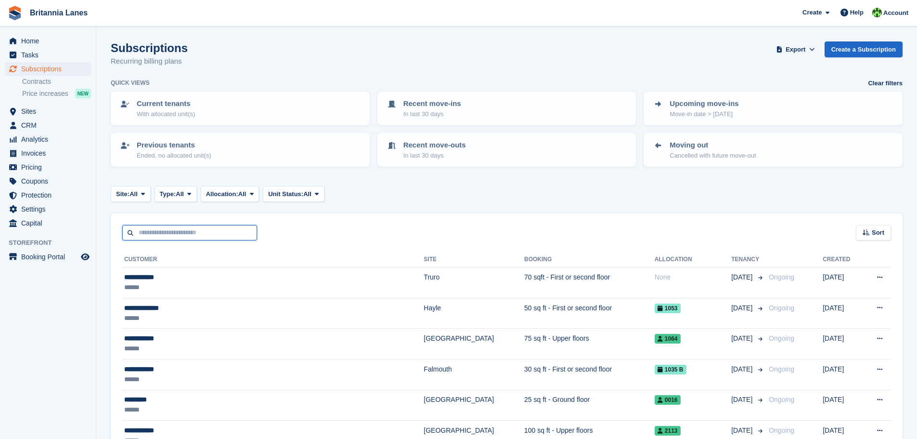
click at [181, 234] on input "text" at bounding box center [189, 233] width 135 height 16
type input "*********"
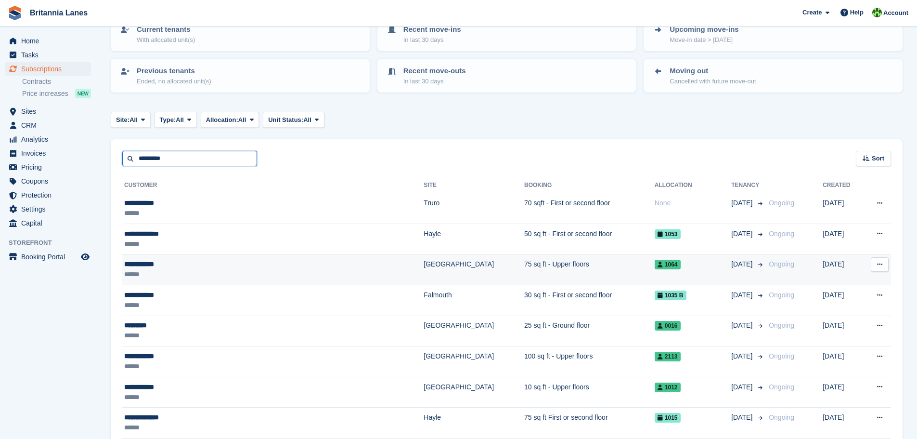
scroll to position [96, 0]
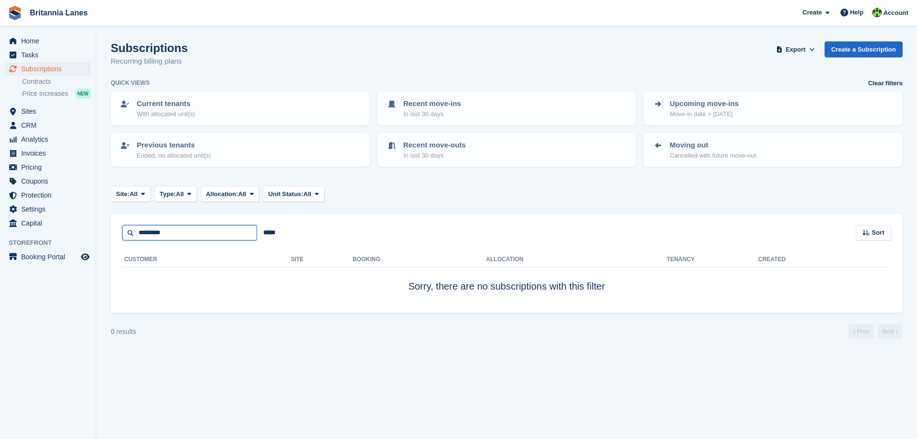
click at [177, 233] on input "*********" at bounding box center [189, 233] width 135 height 16
type input "********"
